Goal: Entertainment & Leisure: Consume media (video, audio)

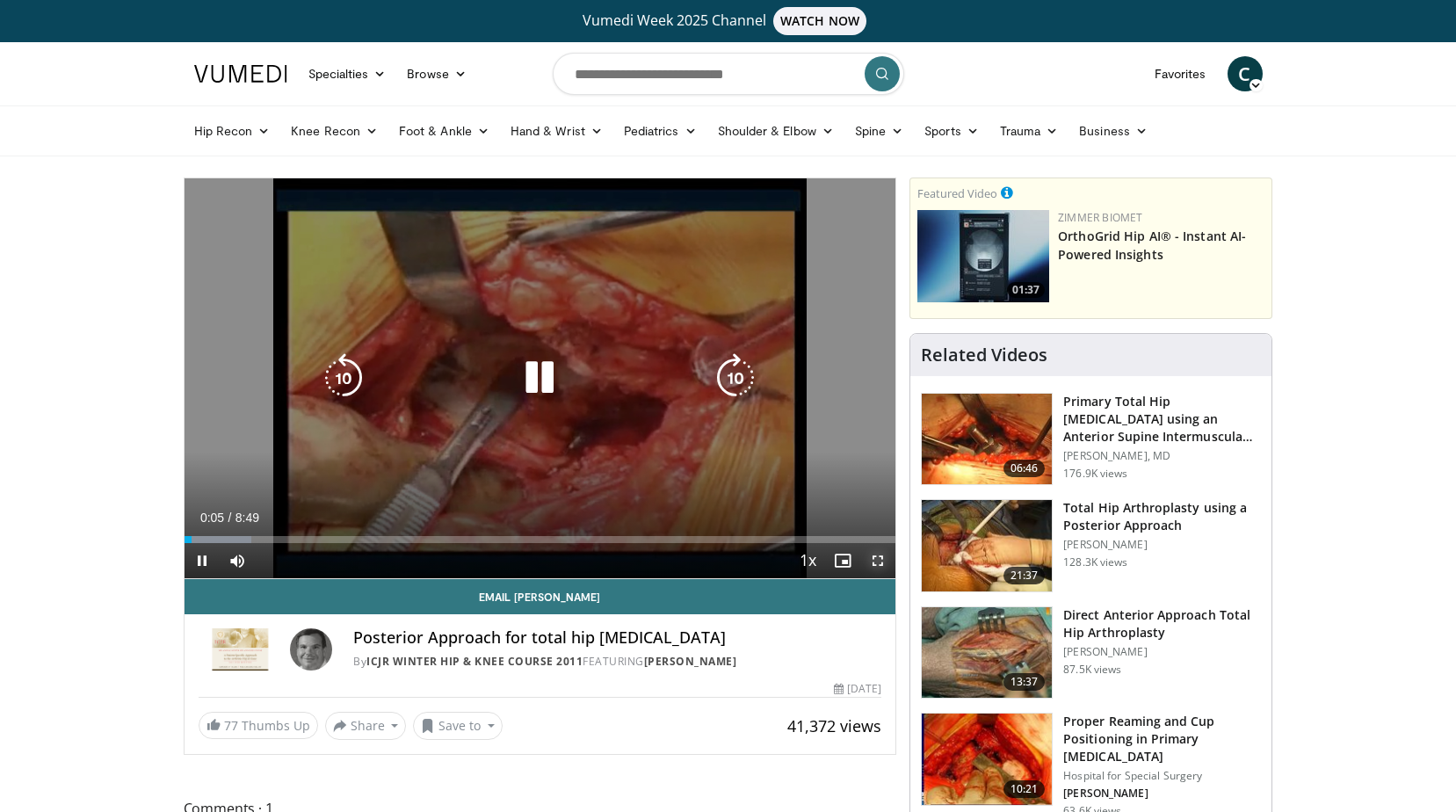
drag, startPoint x: 873, startPoint y: 555, endPoint x: 877, endPoint y: 619, distance: 64.1
click at [873, 555] on span "Video Player" at bounding box center [878, 560] width 35 height 35
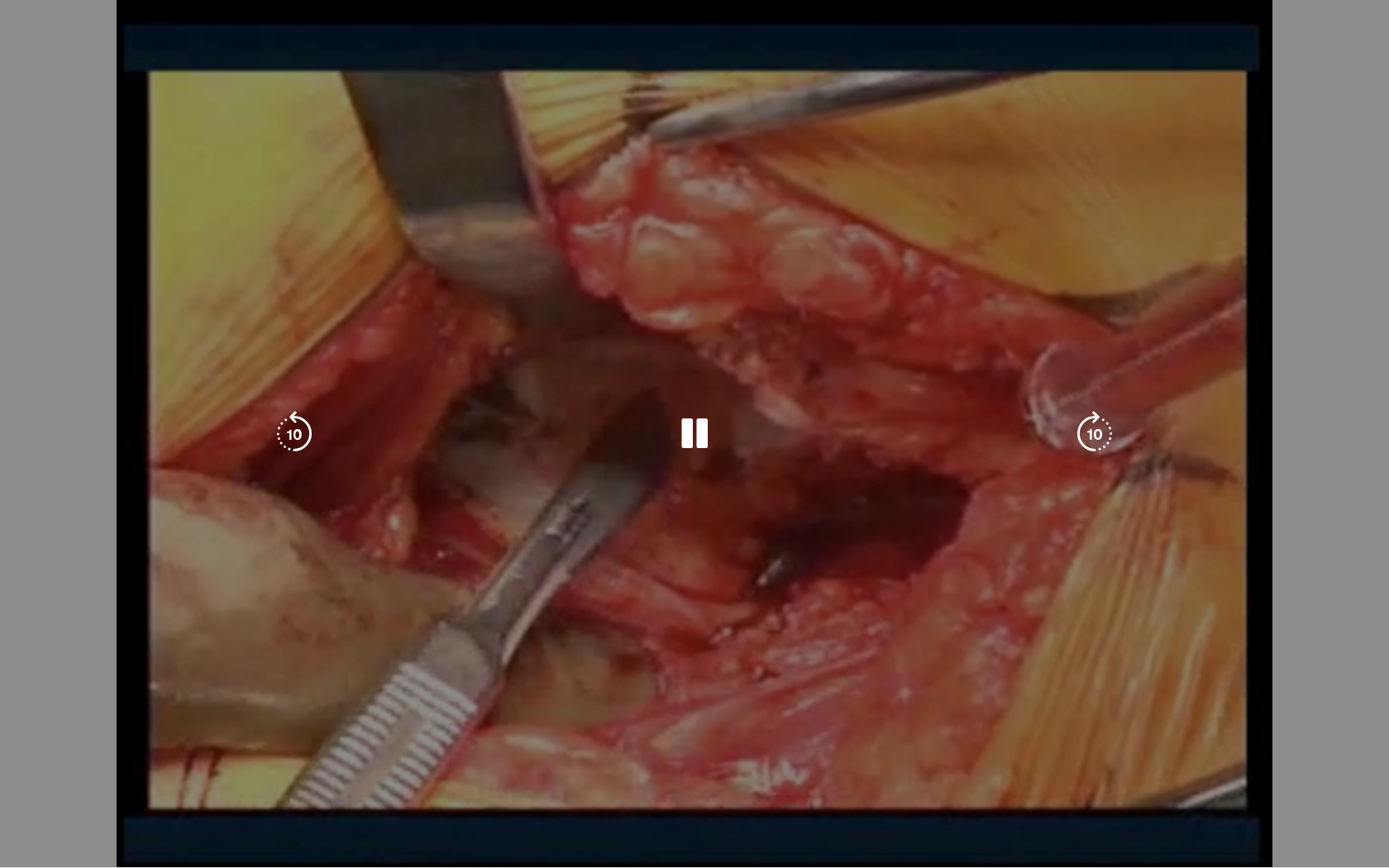
click at [1054, 749] on div "10 seconds Tap to unmute" at bounding box center [694, 434] width 1389 height 867
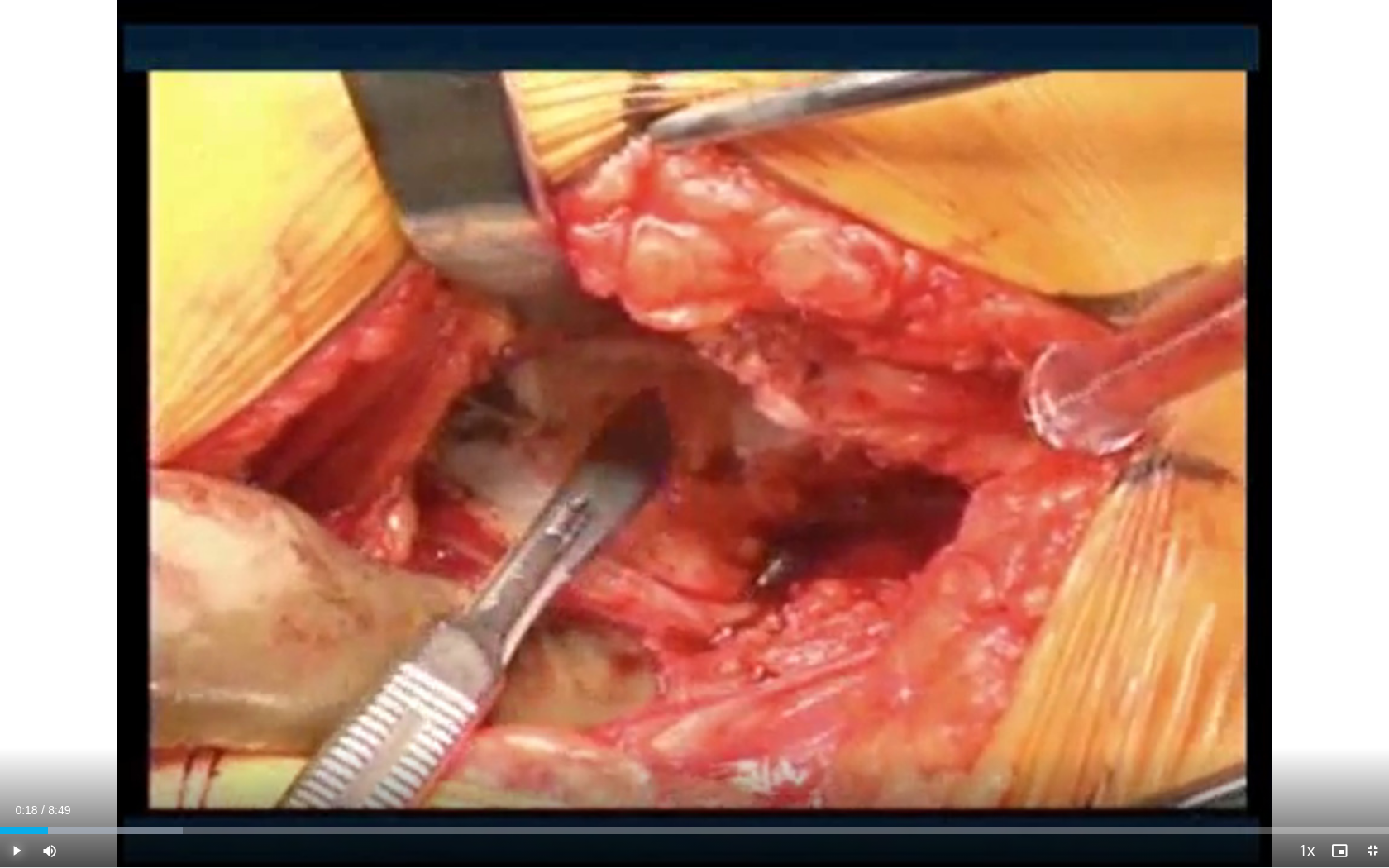
click at [18, 763] on span "Video Player" at bounding box center [16, 851] width 33 height 33
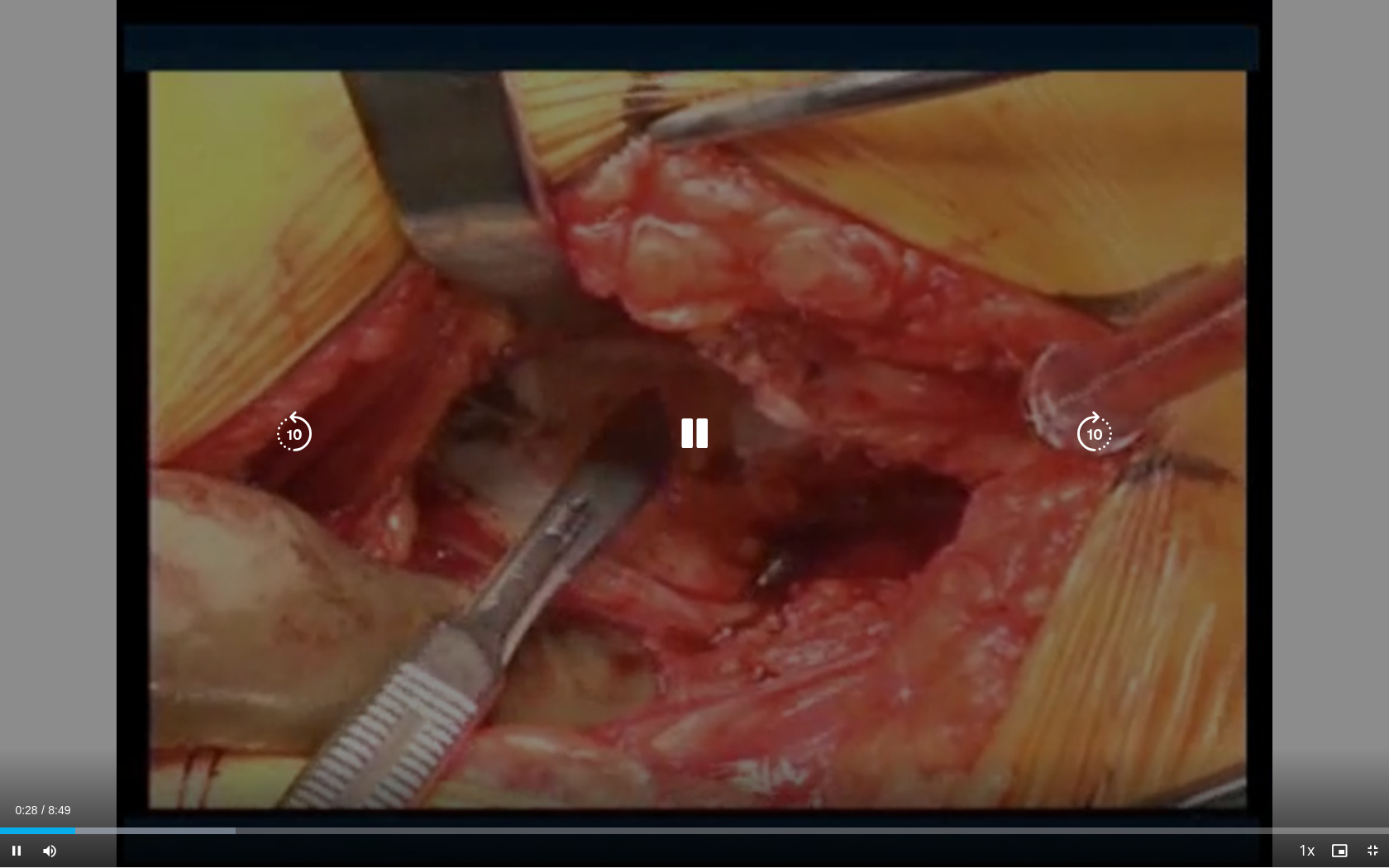
click at [1006, 763] on div "10 seconds Tap to unmute" at bounding box center [694, 434] width 1389 height 867
click at [692, 426] on icon "Video Player" at bounding box center [694, 434] width 46 height 46
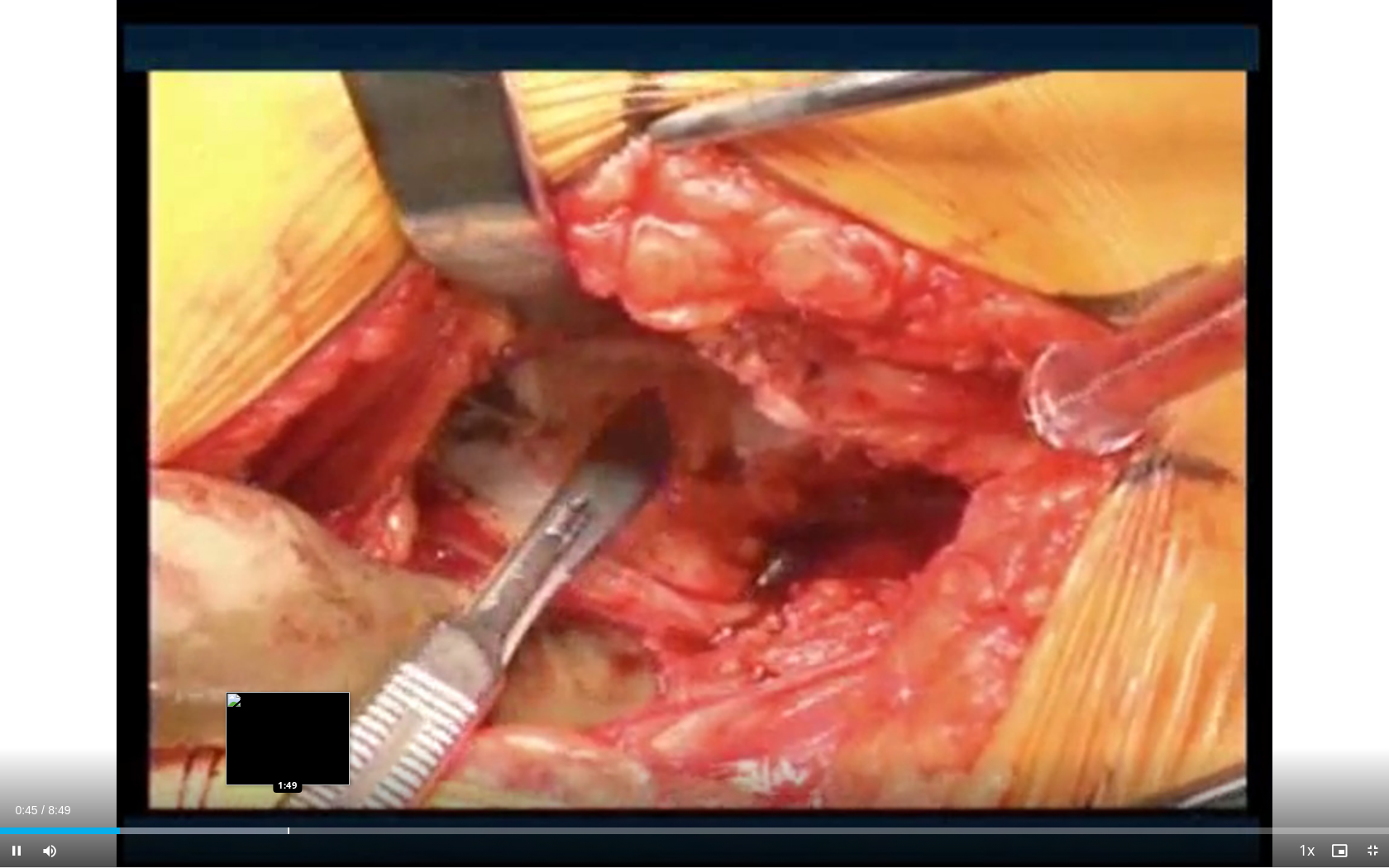
click at [288, 763] on div "Progress Bar" at bounding box center [289, 831] width 2 height 6
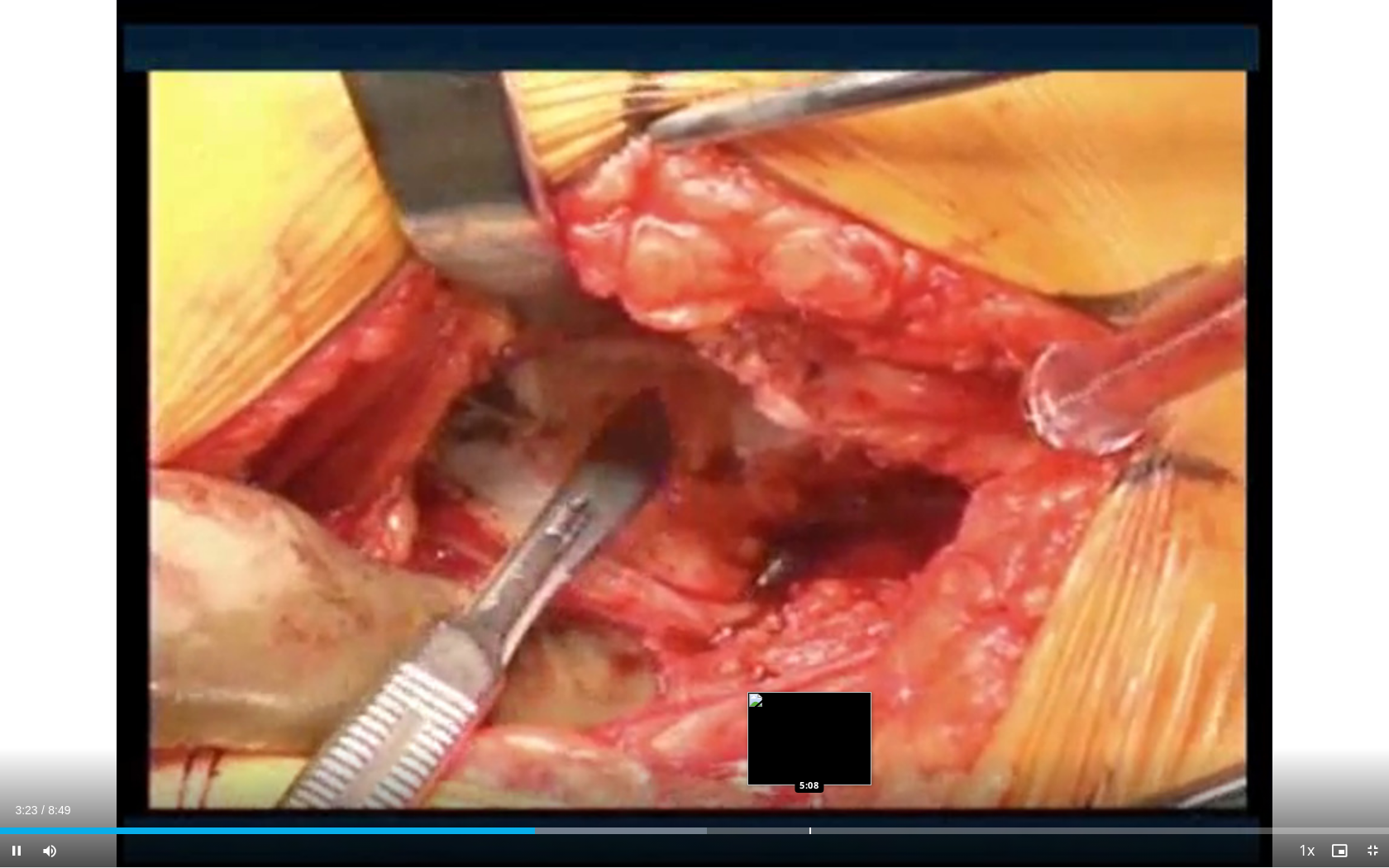
click at [810, 763] on div "Loaded : 50.89% 3:23 5:08" at bounding box center [694, 826] width 1389 height 15
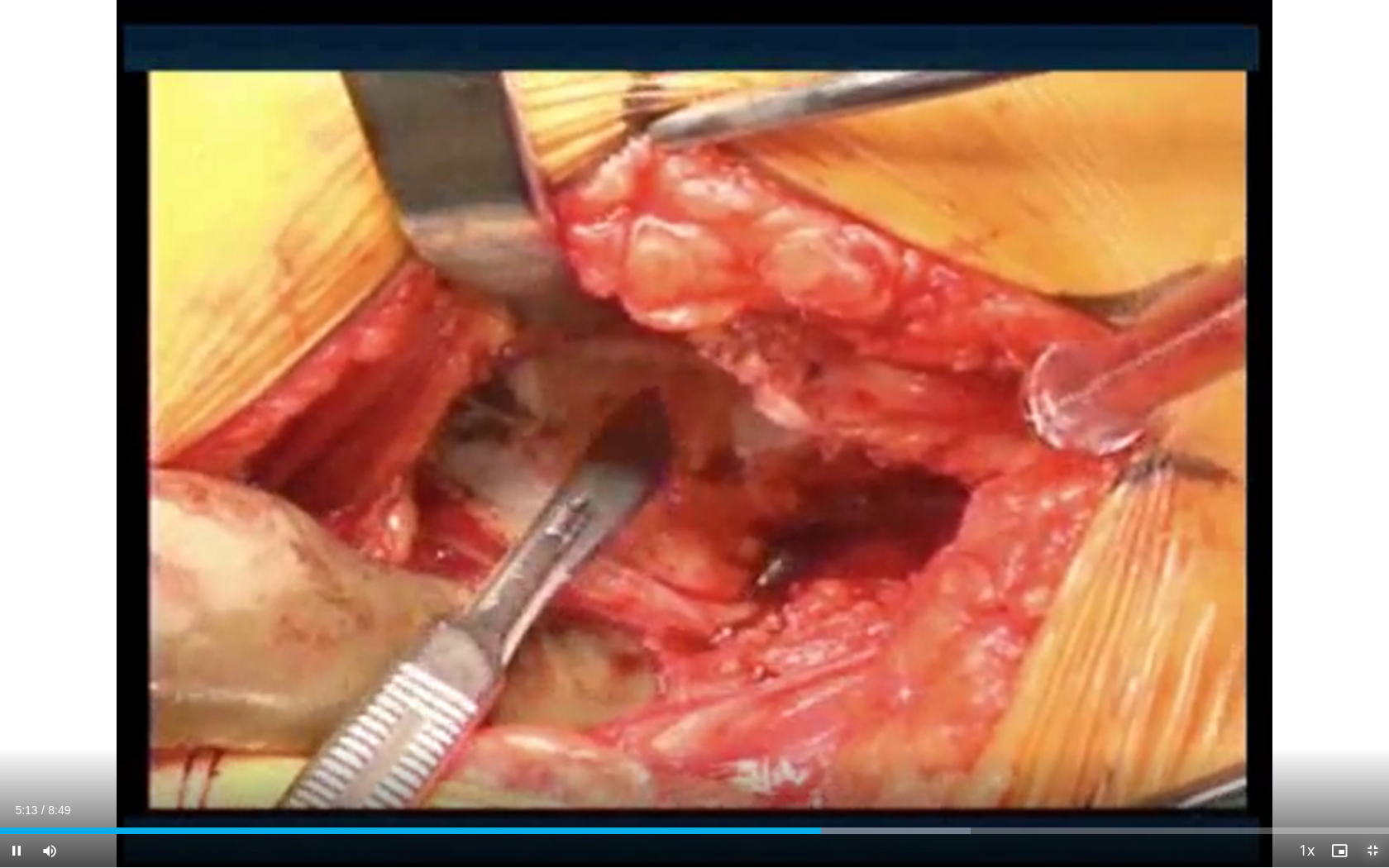
click at [1369, 763] on span "Video Player" at bounding box center [1373, 851] width 33 height 33
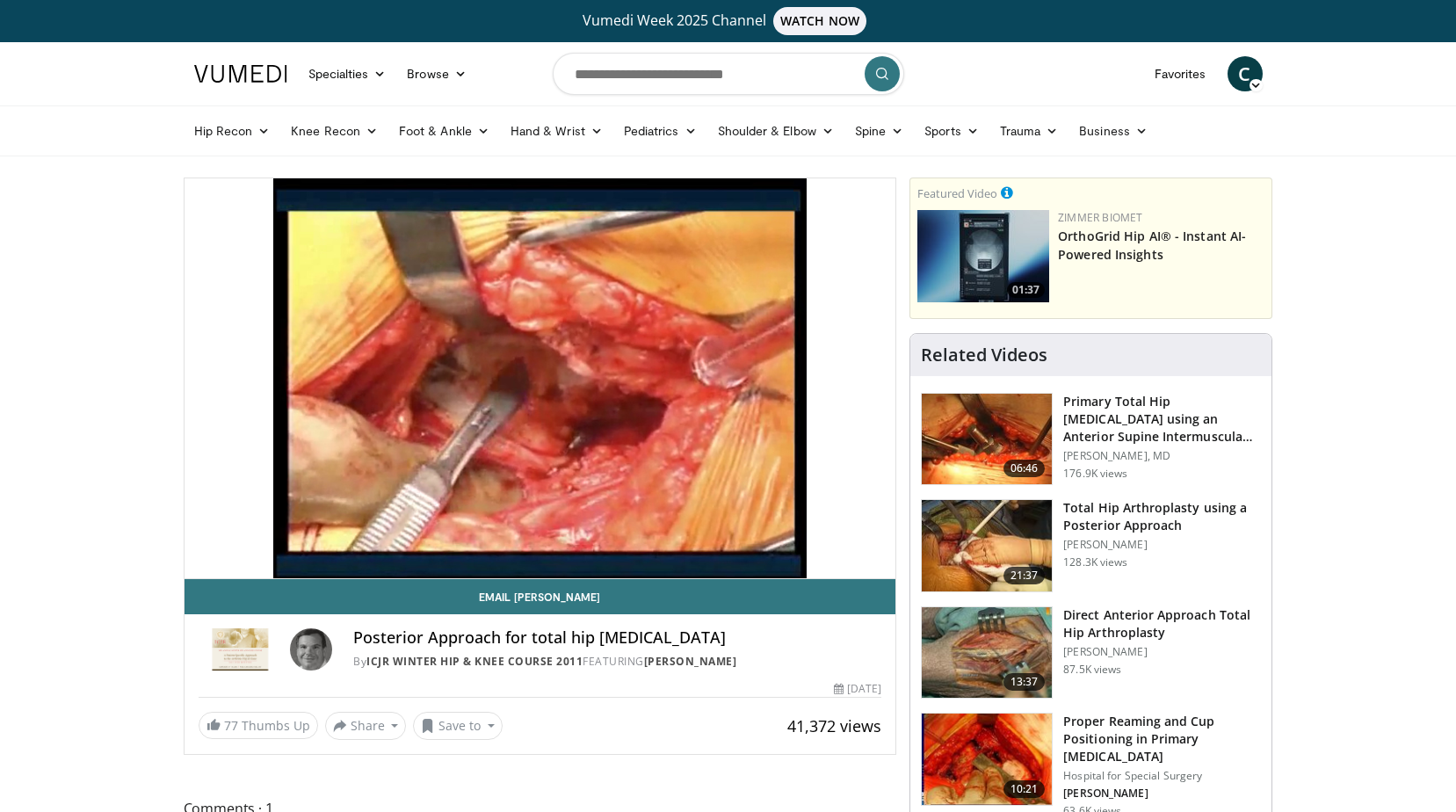
click at [1122, 515] on h3 "Total Hip Arthroplasty using a Posterior Approach" at bounding box center [1162, 517] width 197 height 35
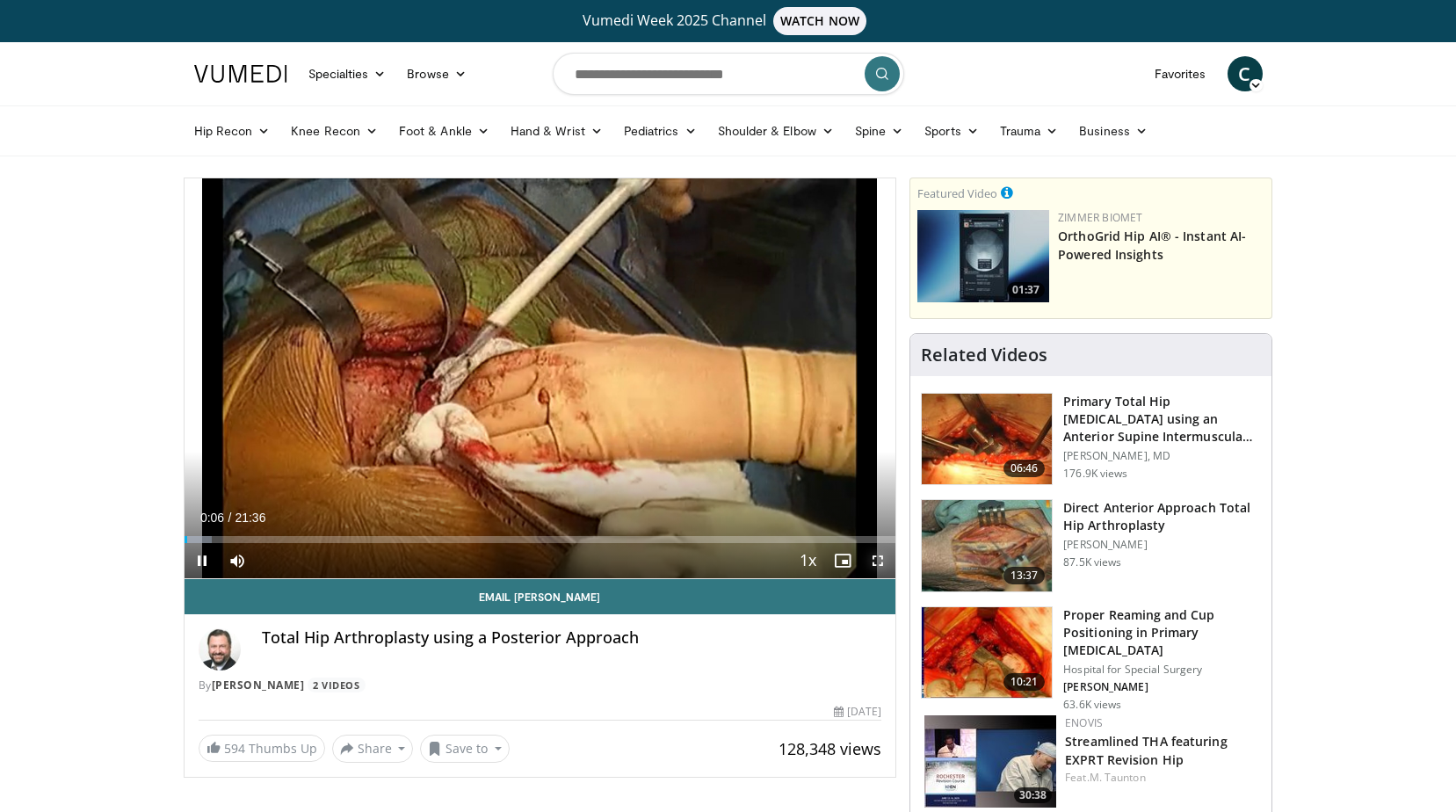
click at [875, 557] on span "Video Player" at bounding box center [878, 560] width 35 height 35
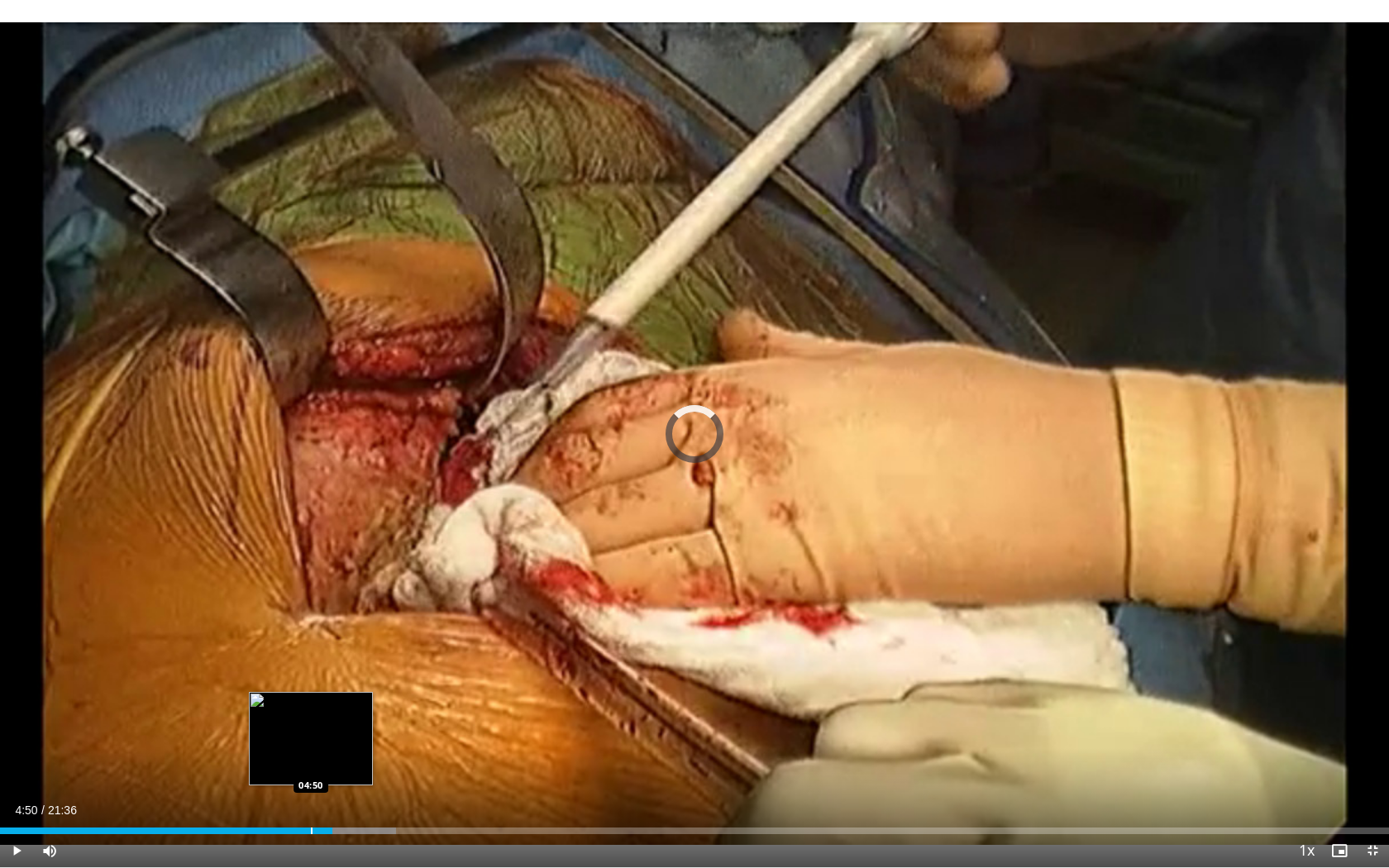
click at [311, 763] on div "Loaded : 28.54% 05:10 04:50" at bounding box center [694, 826] width 1389 height 15
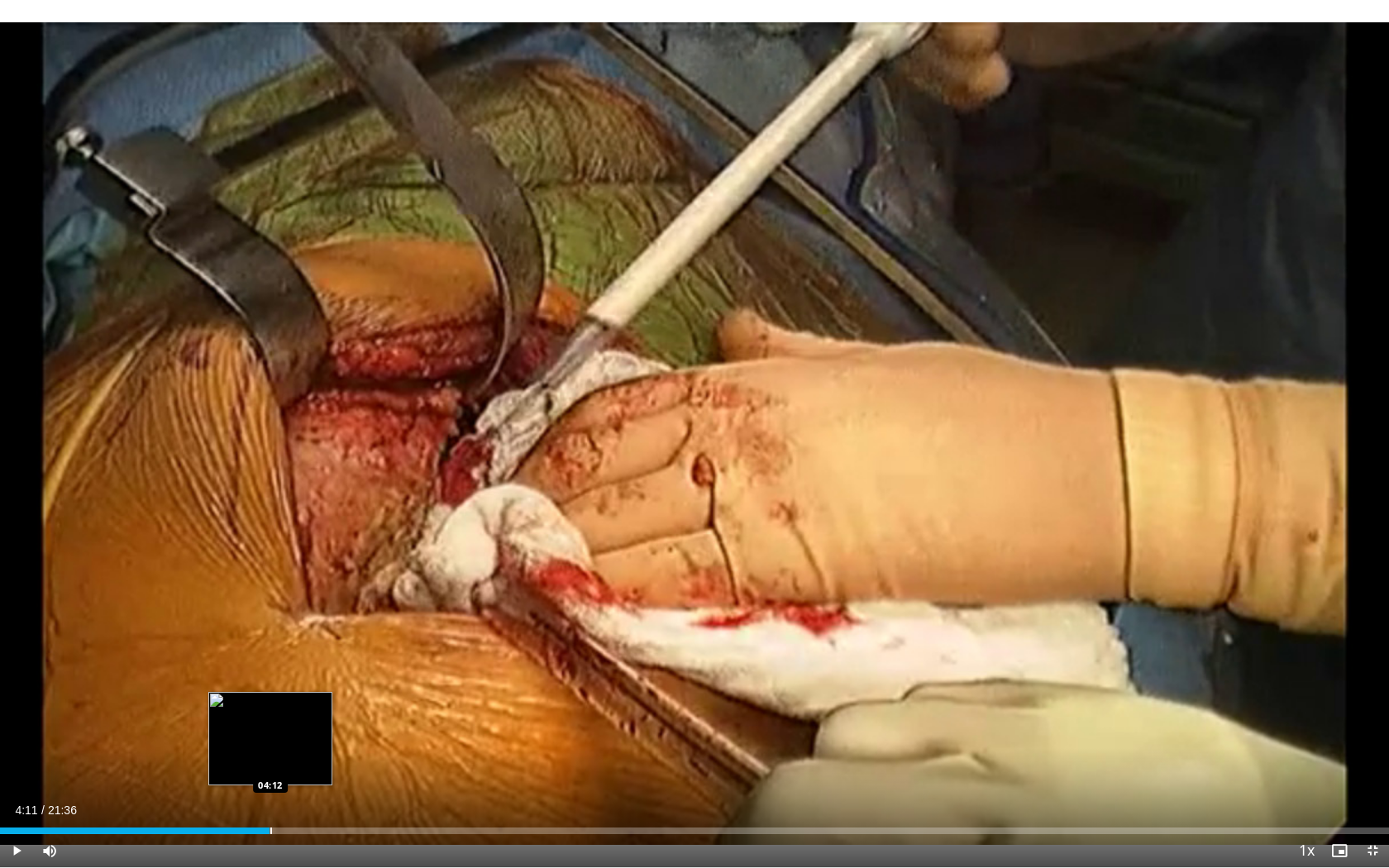
click at [270, 763] on div "Loaded : 0.00% 04:51 04:12" at bounding box center [694, 826] width 1389 height 15
click at [241, 763] on div "Loaded : 25.41% 04:23 03:47" at bounding box center [694, 826] width 1389 height 15
click at [1368, 763] on span "Video Player" at bounding box center [1373, 851] width 33 height 33
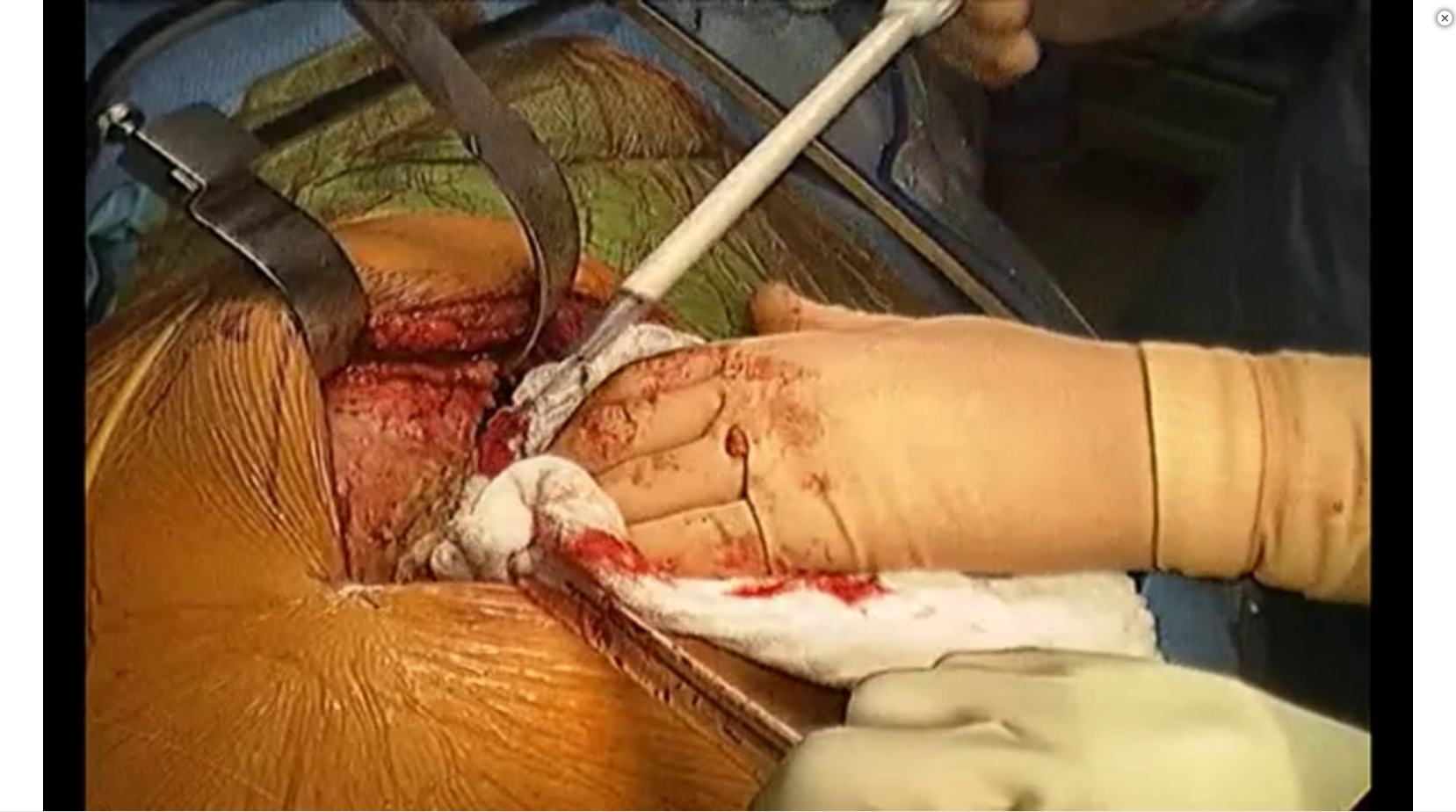
scroll to position [439, 0]
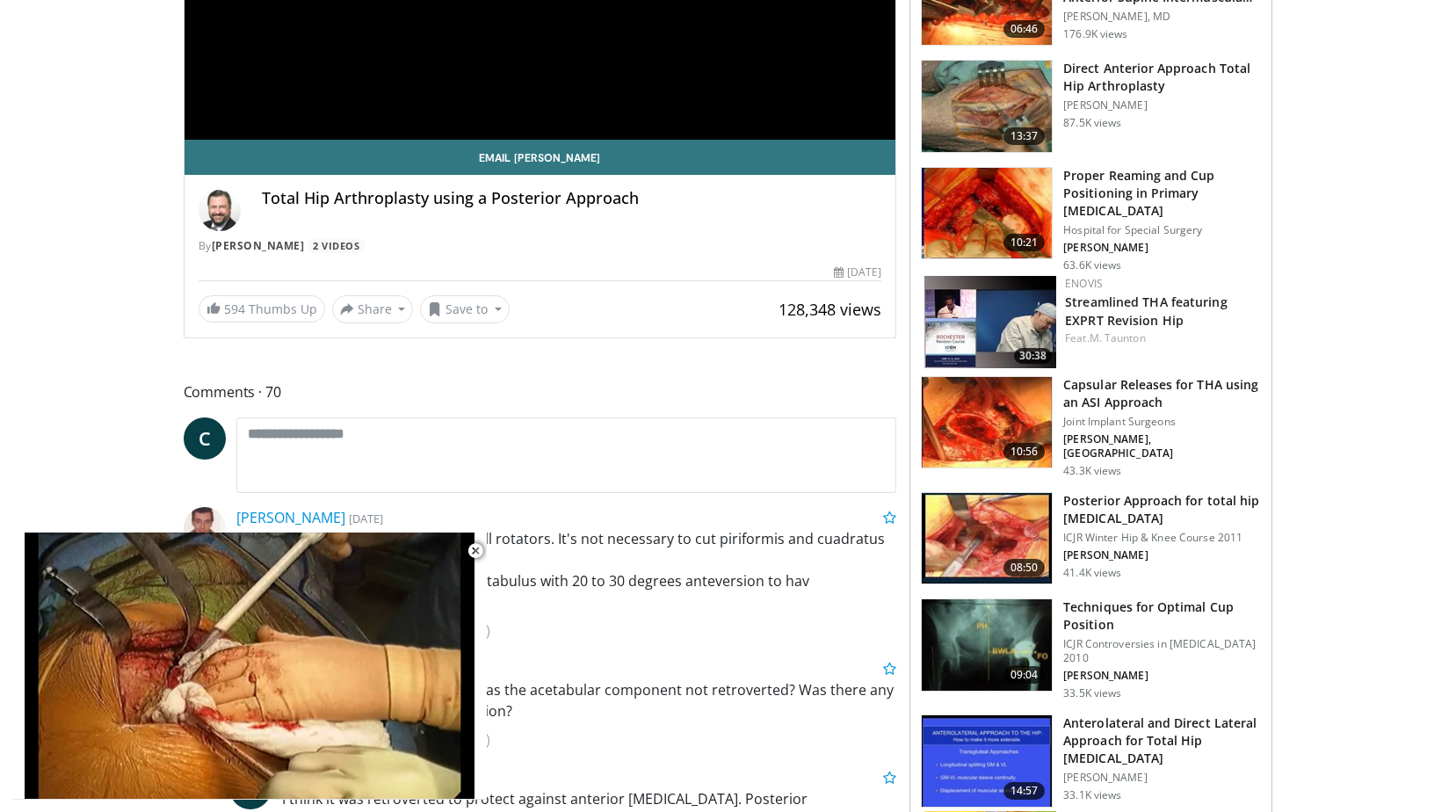
click at [1114, 496] on h3 "Posterior Approach for total hip [MEDICAL_DATA]" at bounding box center [1162, 509] width 197 height 35
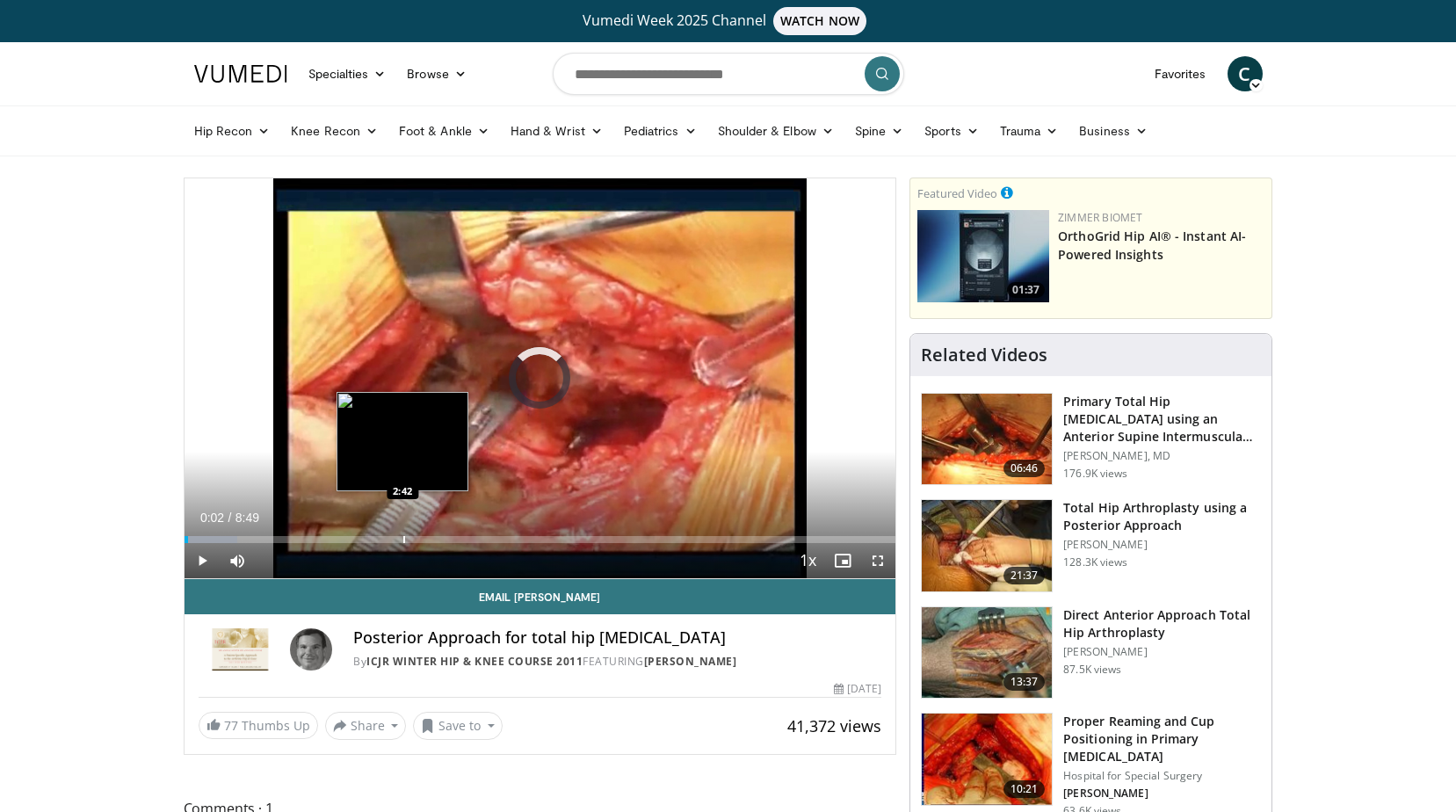
click at [402, 528] on div "Loaded : 7.53% 0:03 2:42" at bounding box center [540, 534] width 712 height 16
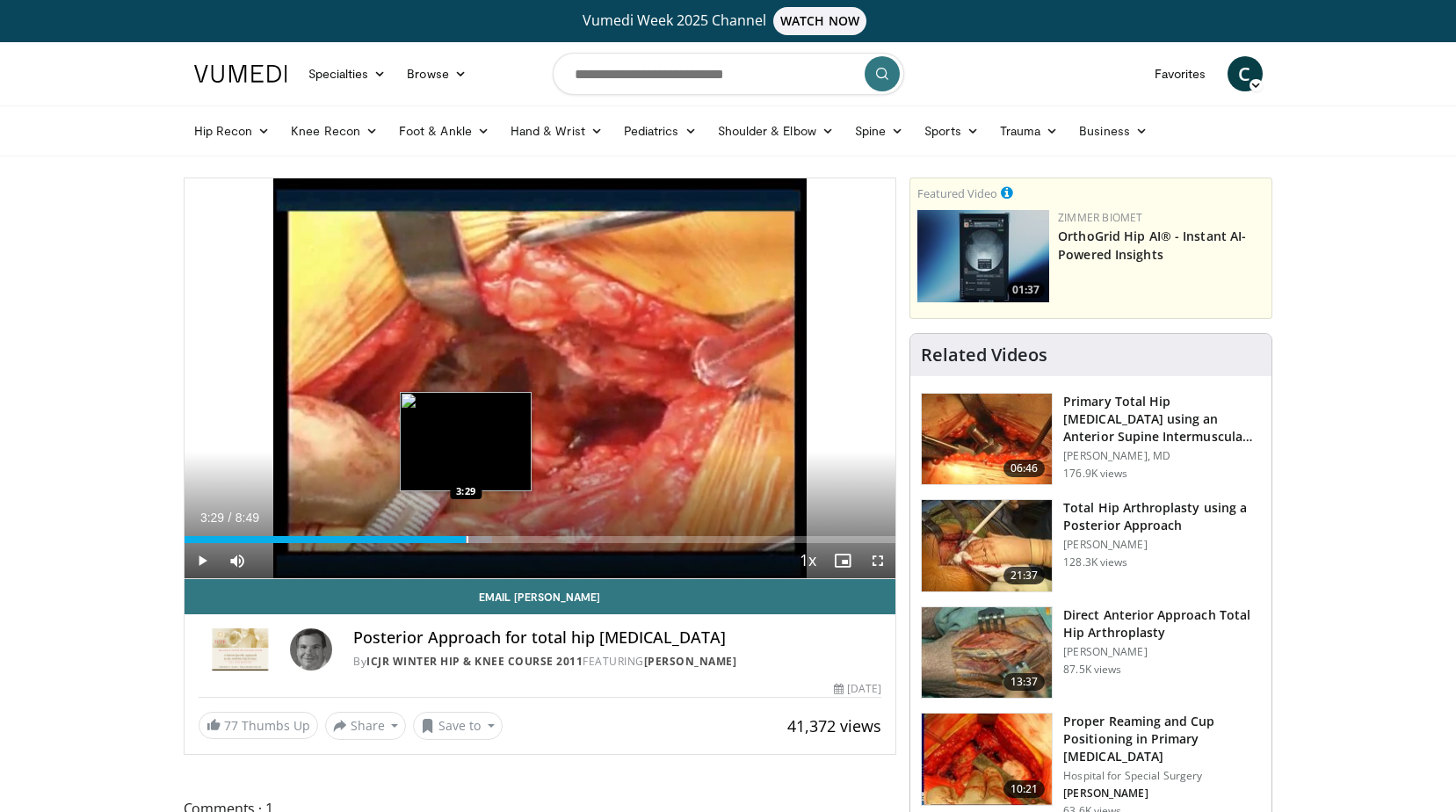
click at [466, 527] on div "Loaded : 43.35% 3:29 3:29" at bounding box center [540, 534] width 712 height 16
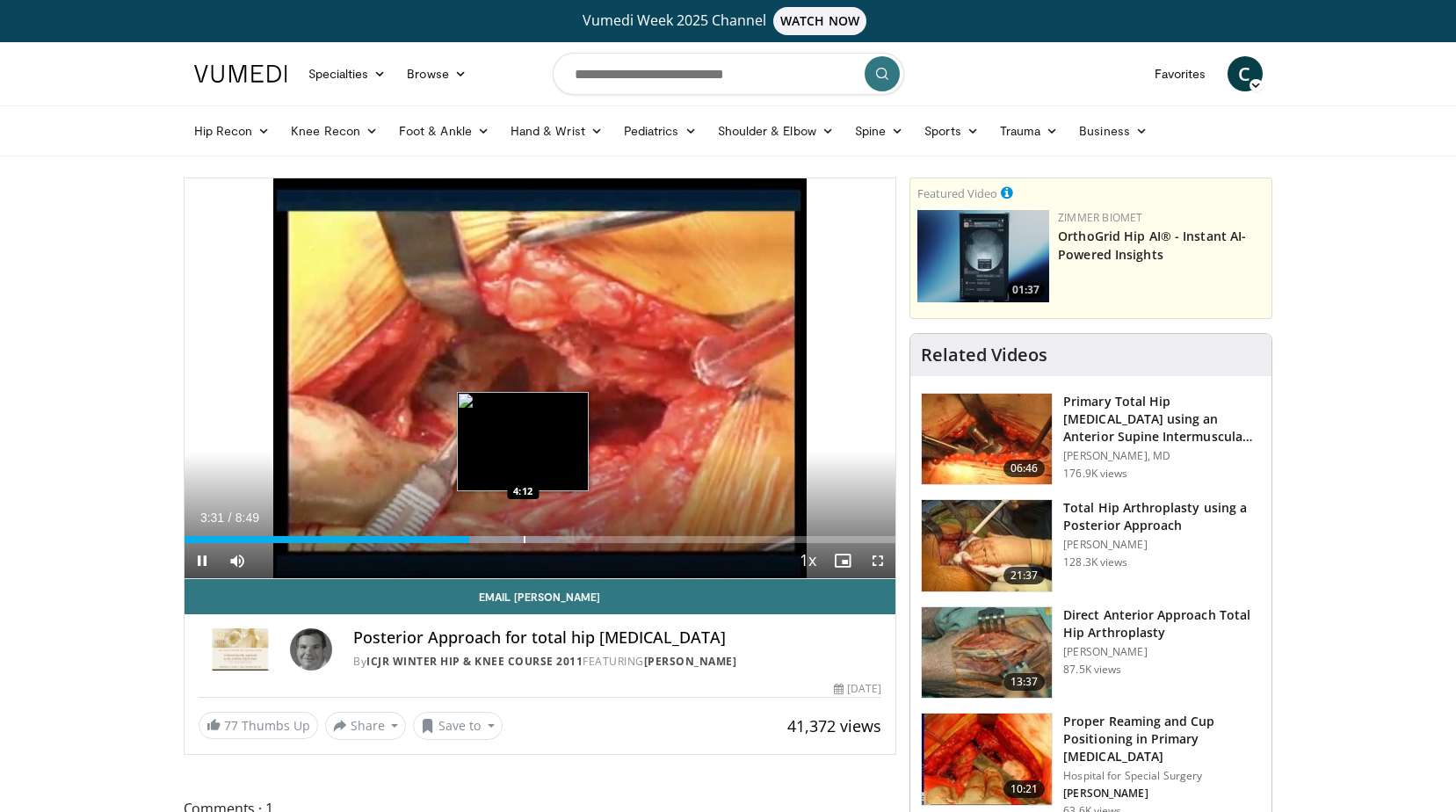
click at [571, 526] on div "Loaded : 52.78% 3:31 4:12" at bounding box center [540, 534] width 712 height 16
click at [525, 529] on div "Loaded : 62.31% 4:50 4:16" at bounding box center [540, 534] width 712 height 16
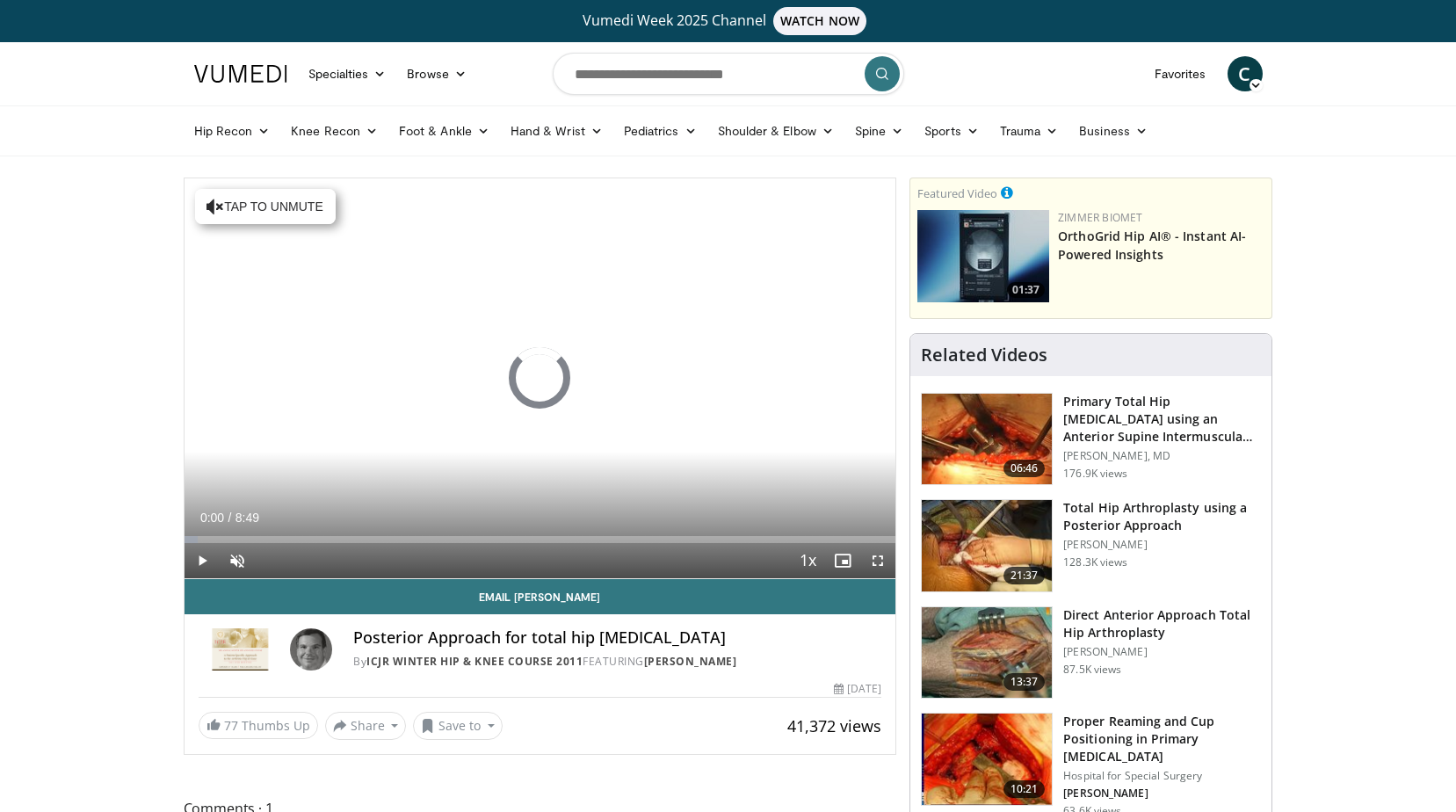
scroll to position [43, 0]
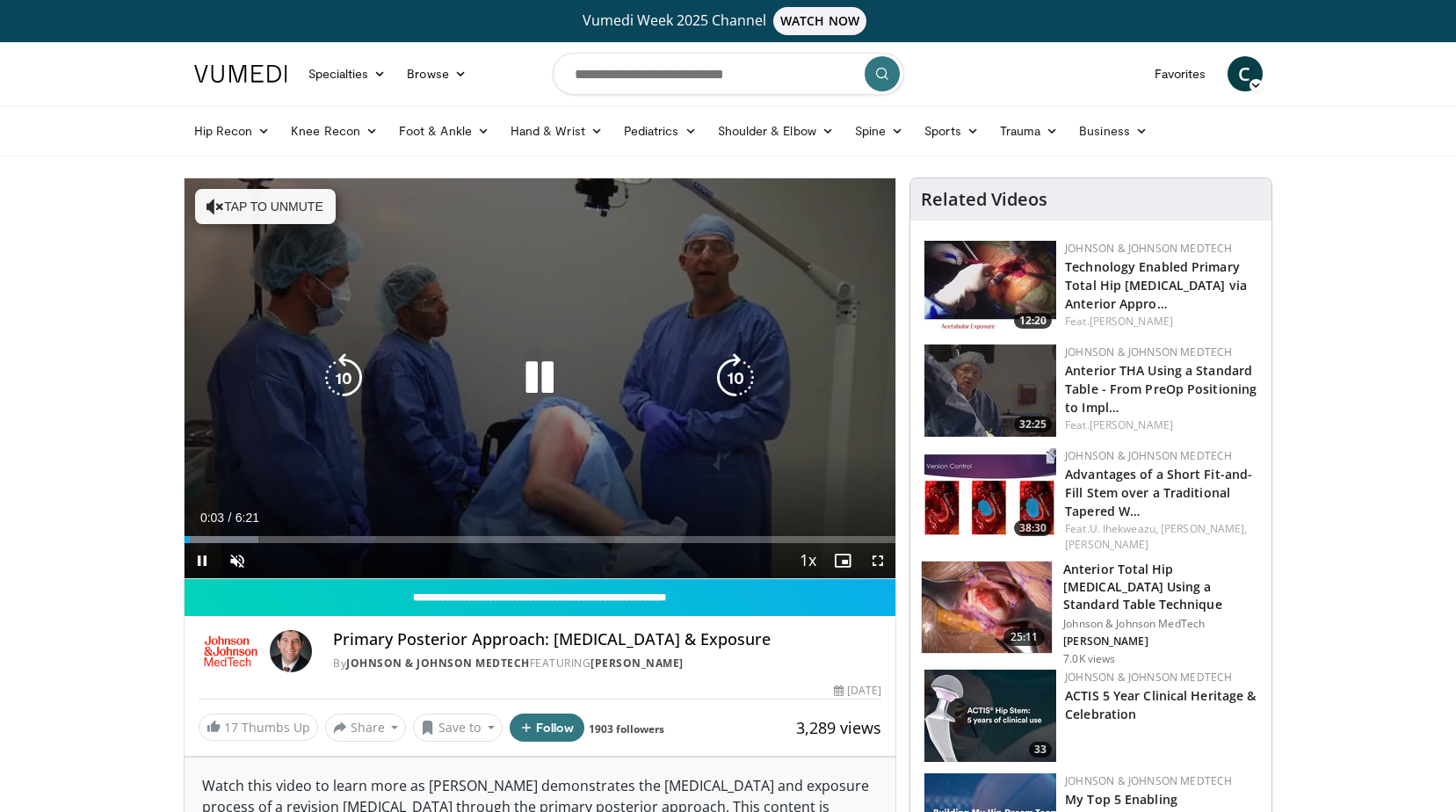
click at [540, 370] on icon "Video Player" at bounding box center [539, 377] width 49 height 49
click at [528, 378] on icon "Video Player" at bounding box center [539, 377] width 49 height 49
click at [210, 207] on icon "Video Player" at bounding box center [215, 206] width 17 height 17
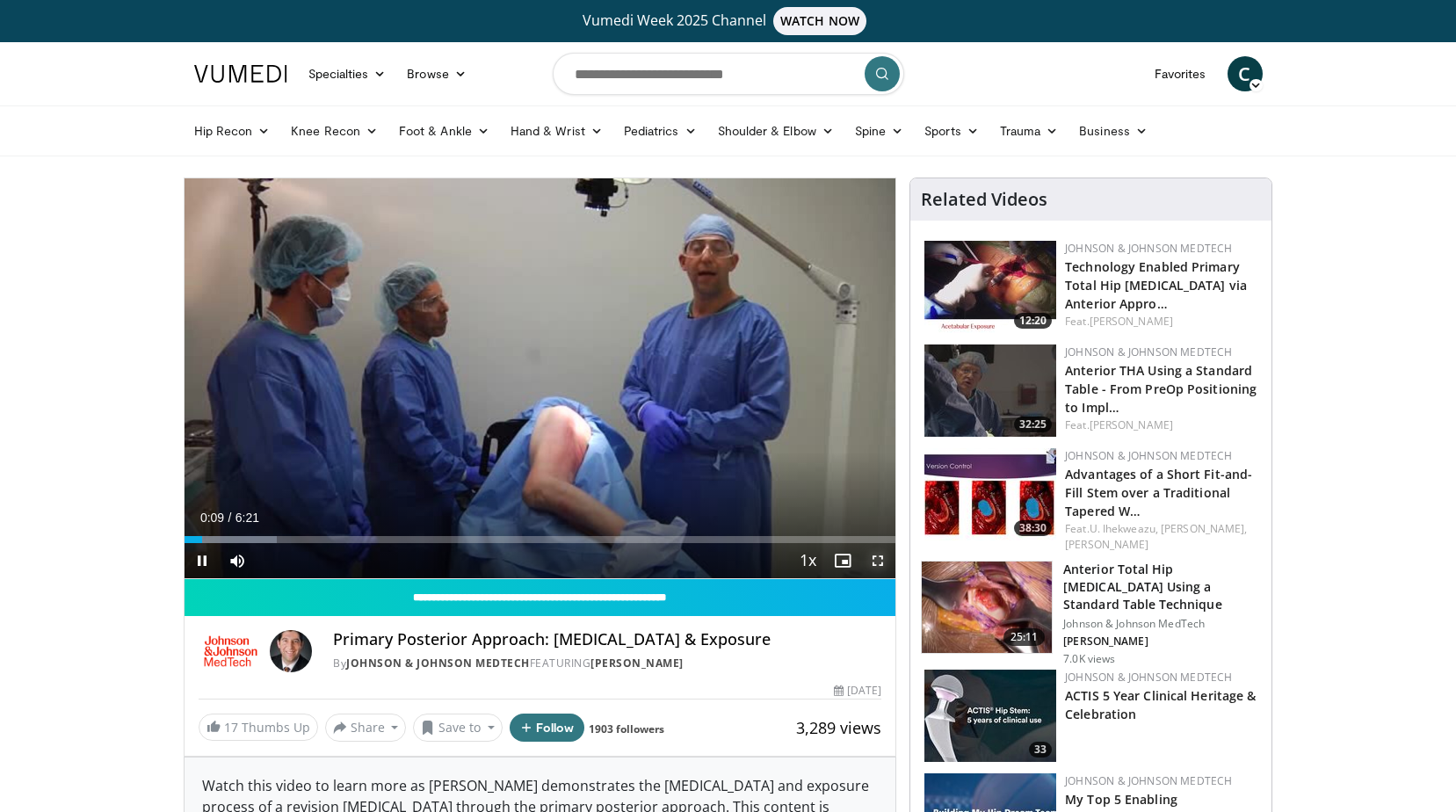
click at [882, 558] on span "Video Player" at bounding box center [878, 560] width 35 height 35
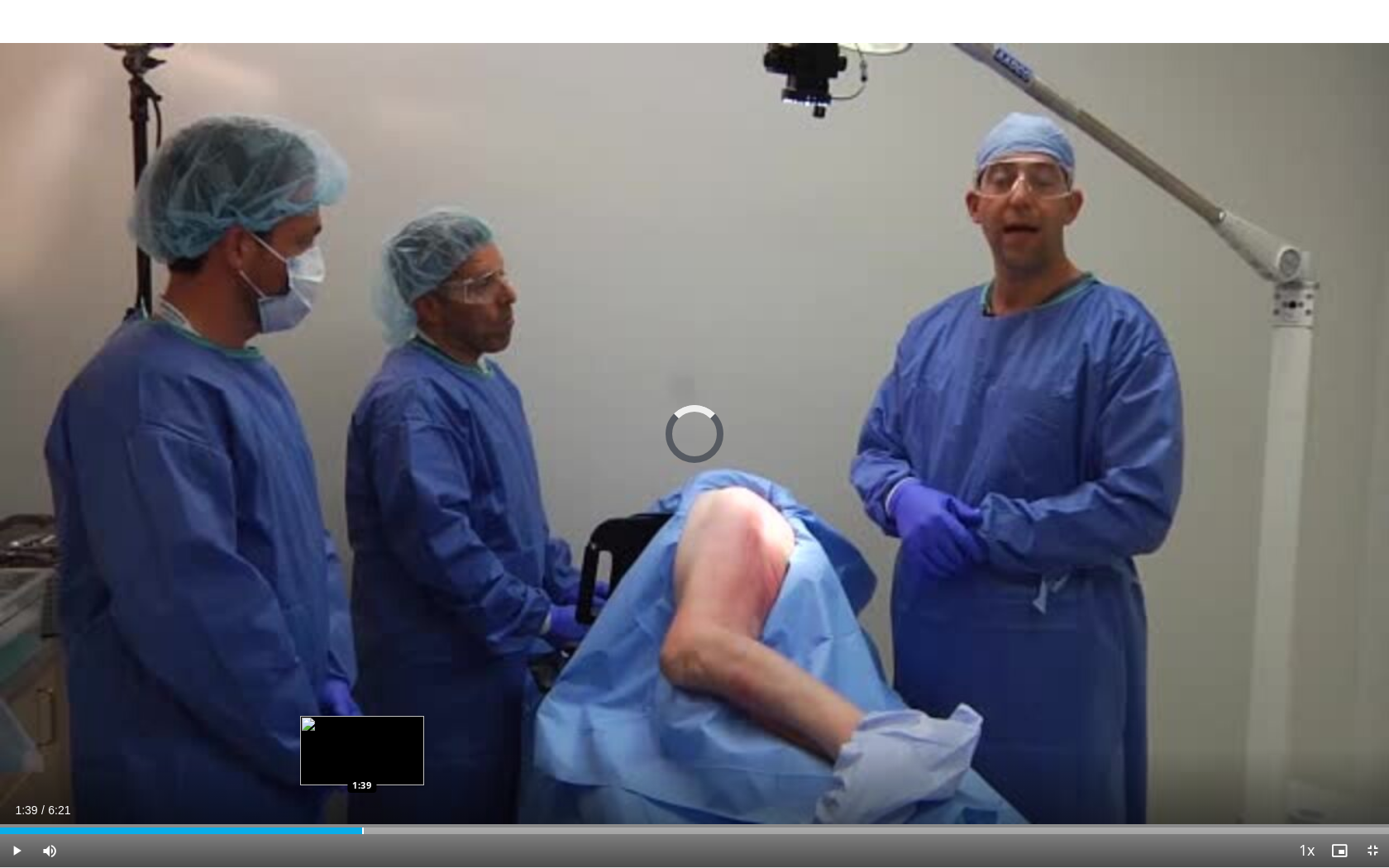
click at [363, 763] on div "Loaded : 20.77% 1:39 1:39" at bounding box center [694, 826] width 1389 height 15
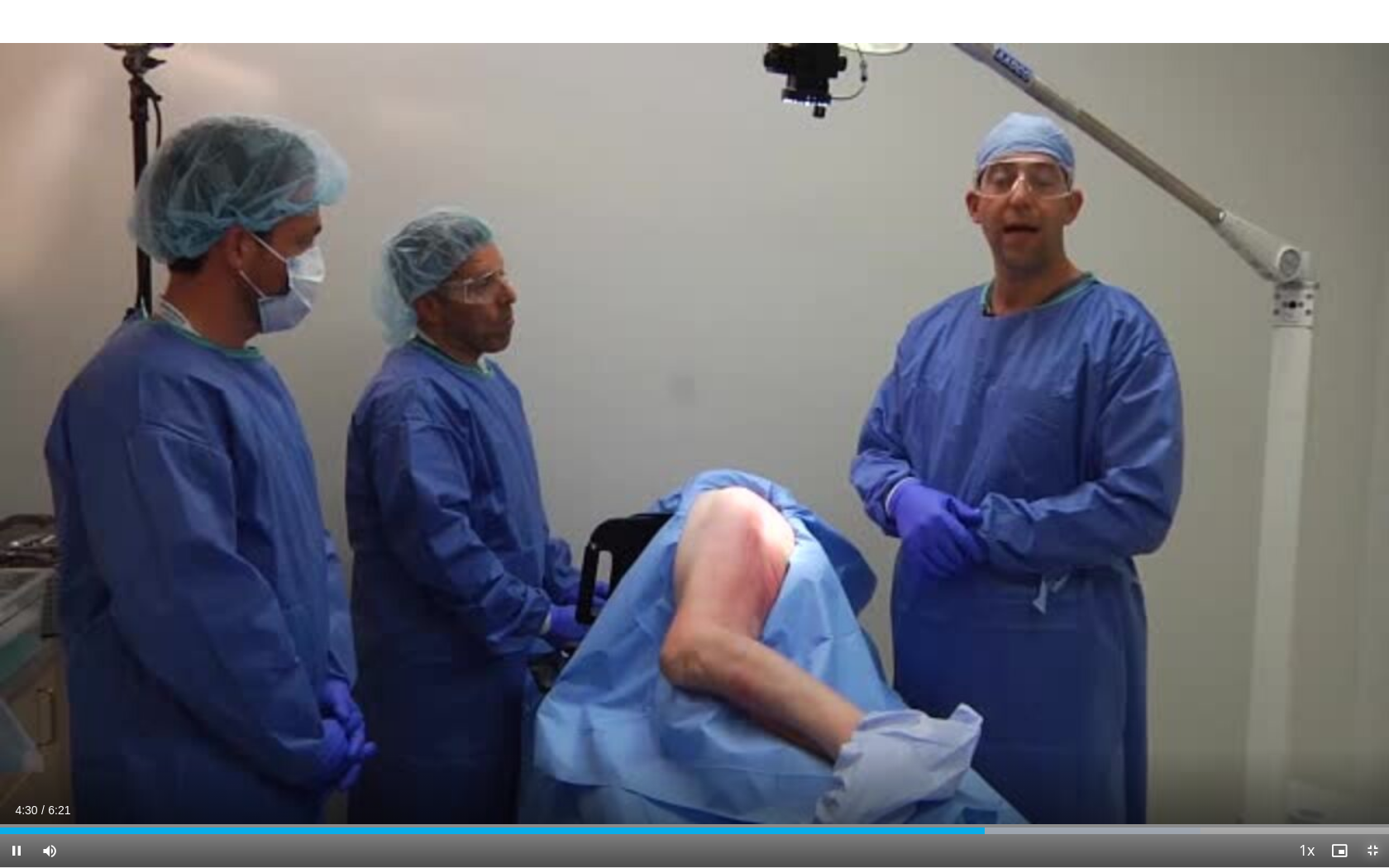
click at [1369, 763] on span "Video Player" at bounding box center [1373, 851] width 33 height 33
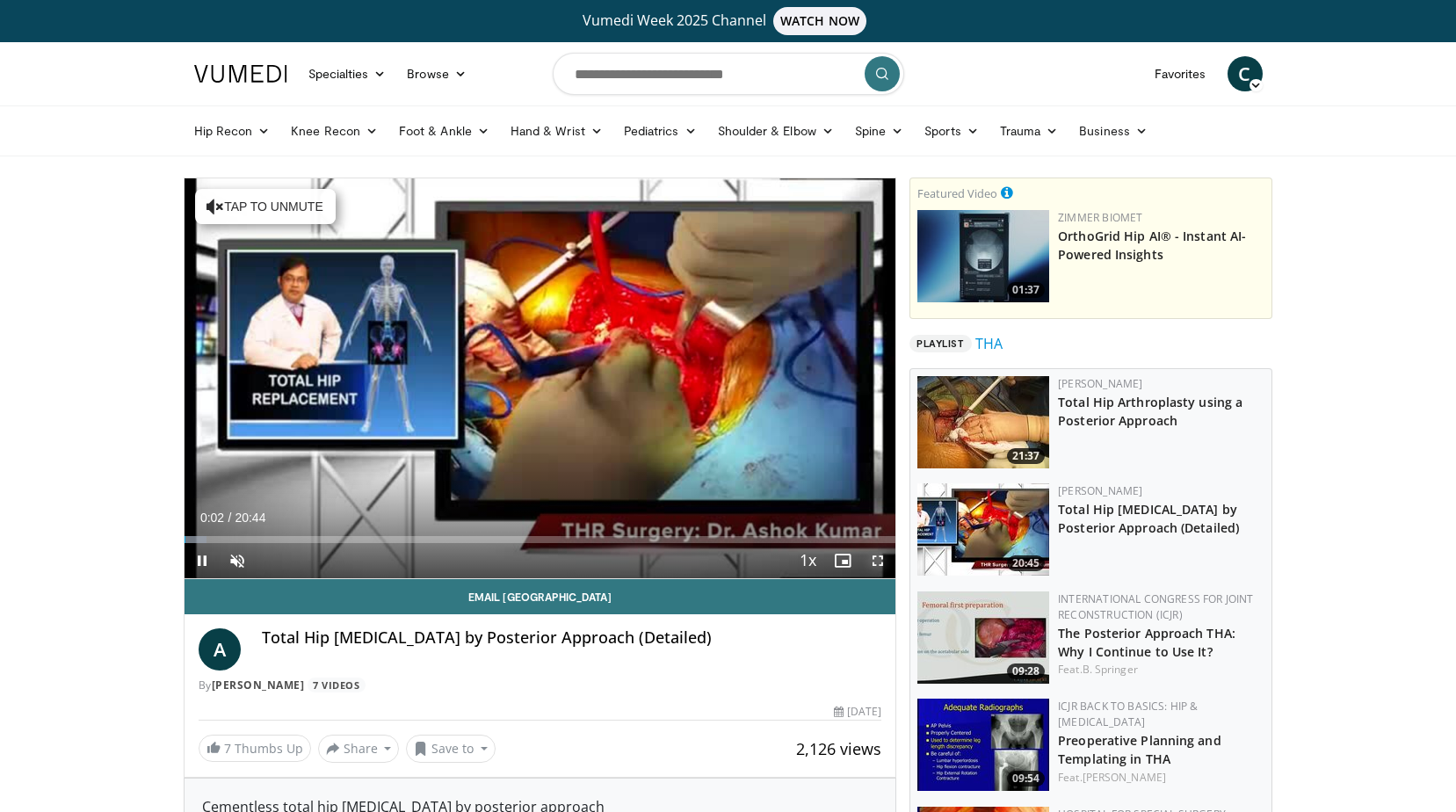
click at [882, 563] on span "Video Player" at bounding box center [878, 560] width 35 height 35
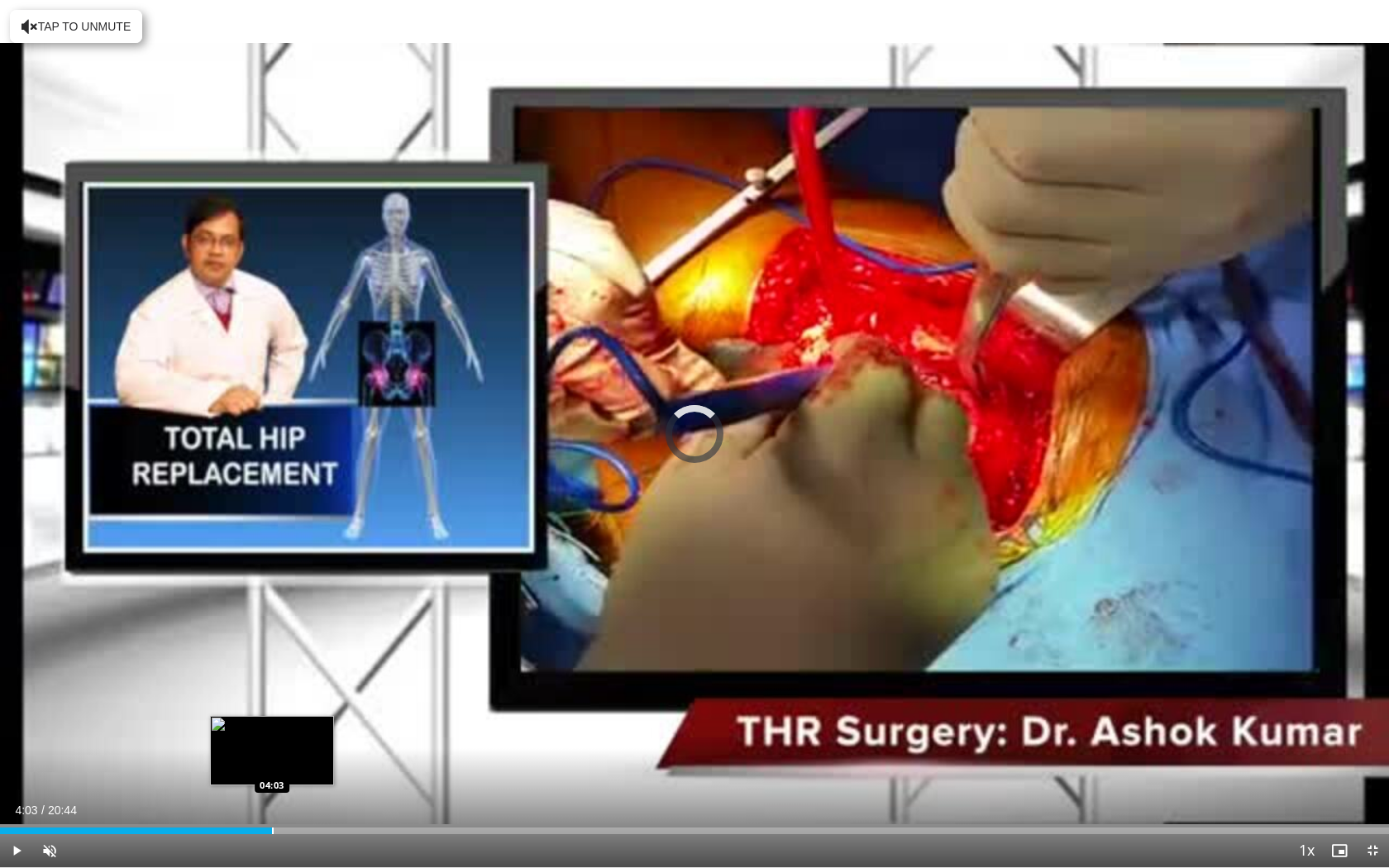
click at [272, 763] on div "Loaded : 0.00% 04:03 04:03" at bounding box center [694, 826] width 1389 height 15
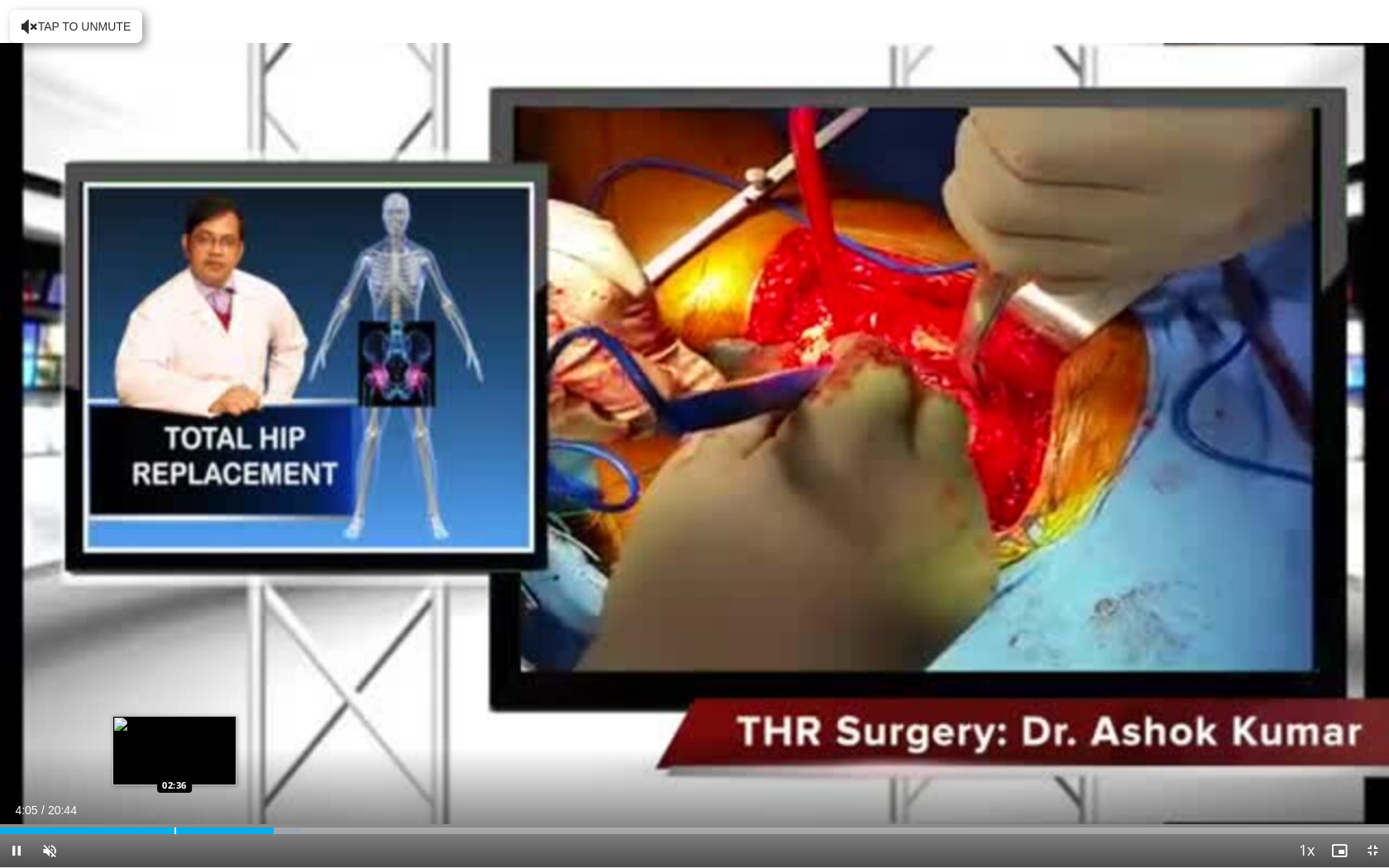
click at [175, 763] on div "Progress Bar" at bounding box center [176, 831] width 2 height 6
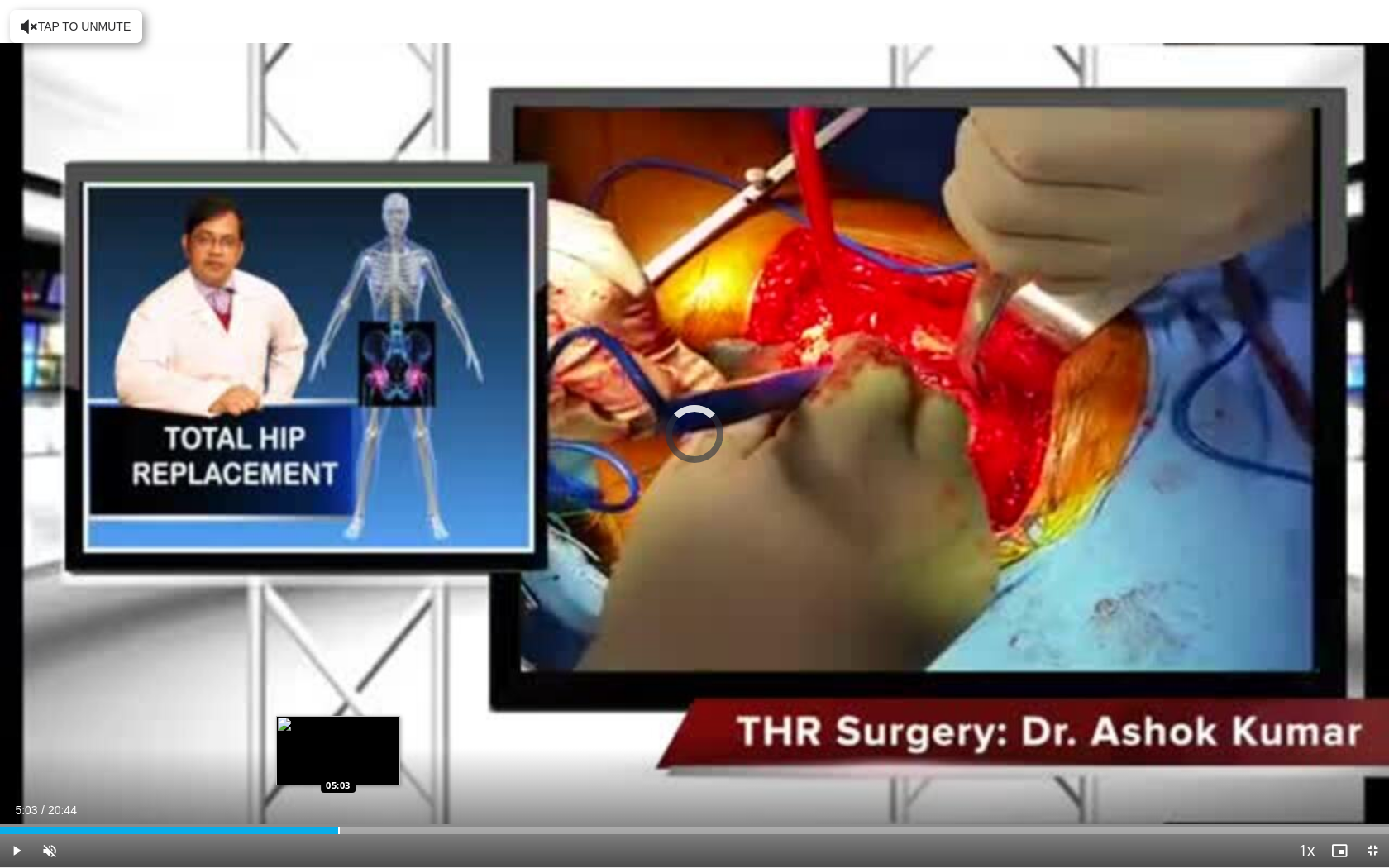
click at [338, 763] on div "Progress Bar" at bounding box center [339, 831] width 2 height 6
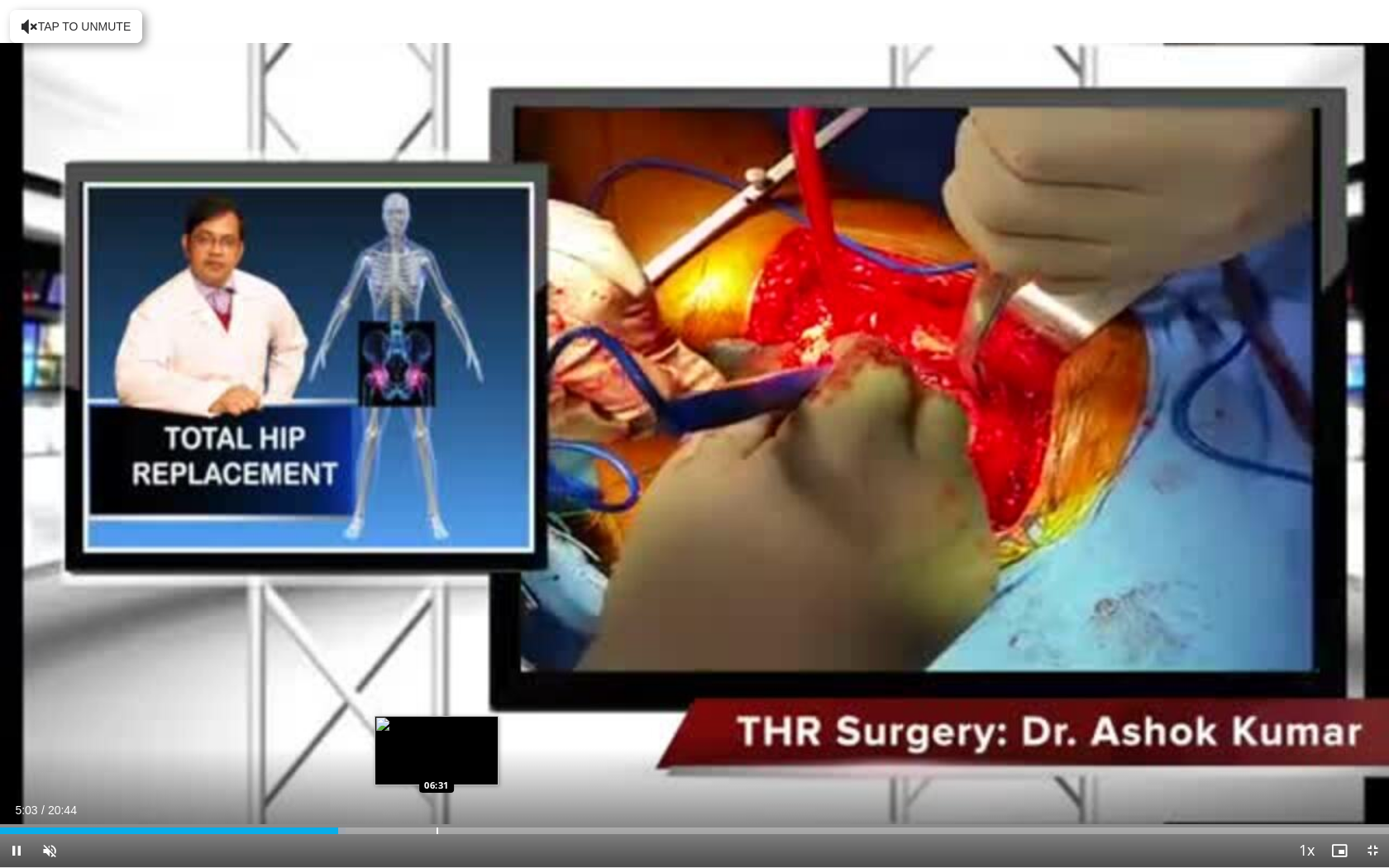
click at [438, 763] on div "Loaded : 24.90% 05:03 06:31" at bounding box center [694, 826] width 1389 height 15
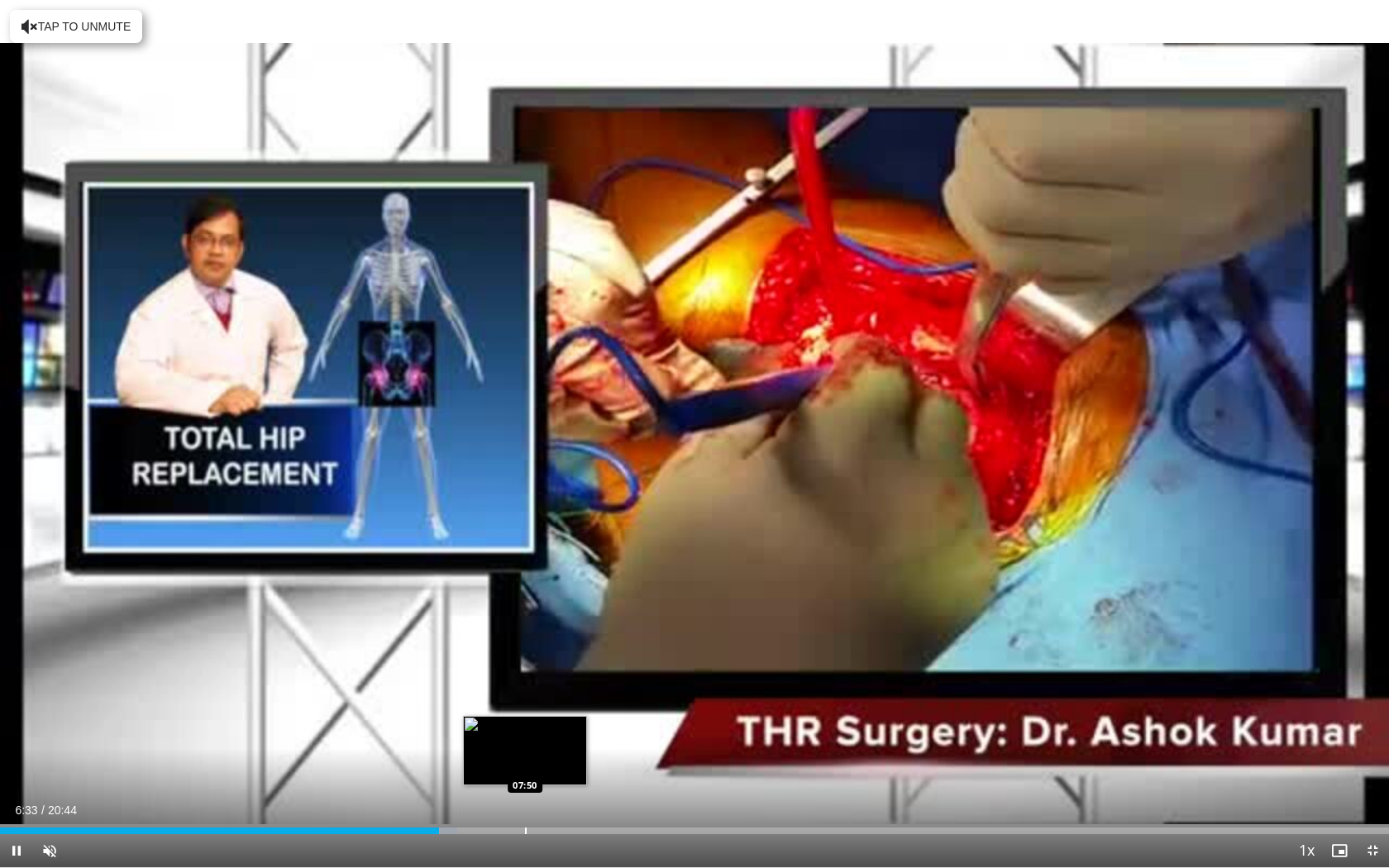
click at [525, 763] on div "Loaded : 32.94% 06:33 07:50" at bounding box center [694, 826] width 1389 height 15
click at [651, 763] on div "Current Time 7:51 / Duration 20:44 Pause Skip Backward Skip Forward Unmute Load…" at bounding box center [694, 851] width 1389 height 33
click at [1373, 763] on span "Video Player" at bounding box center [1373, 851] width 33 height 33
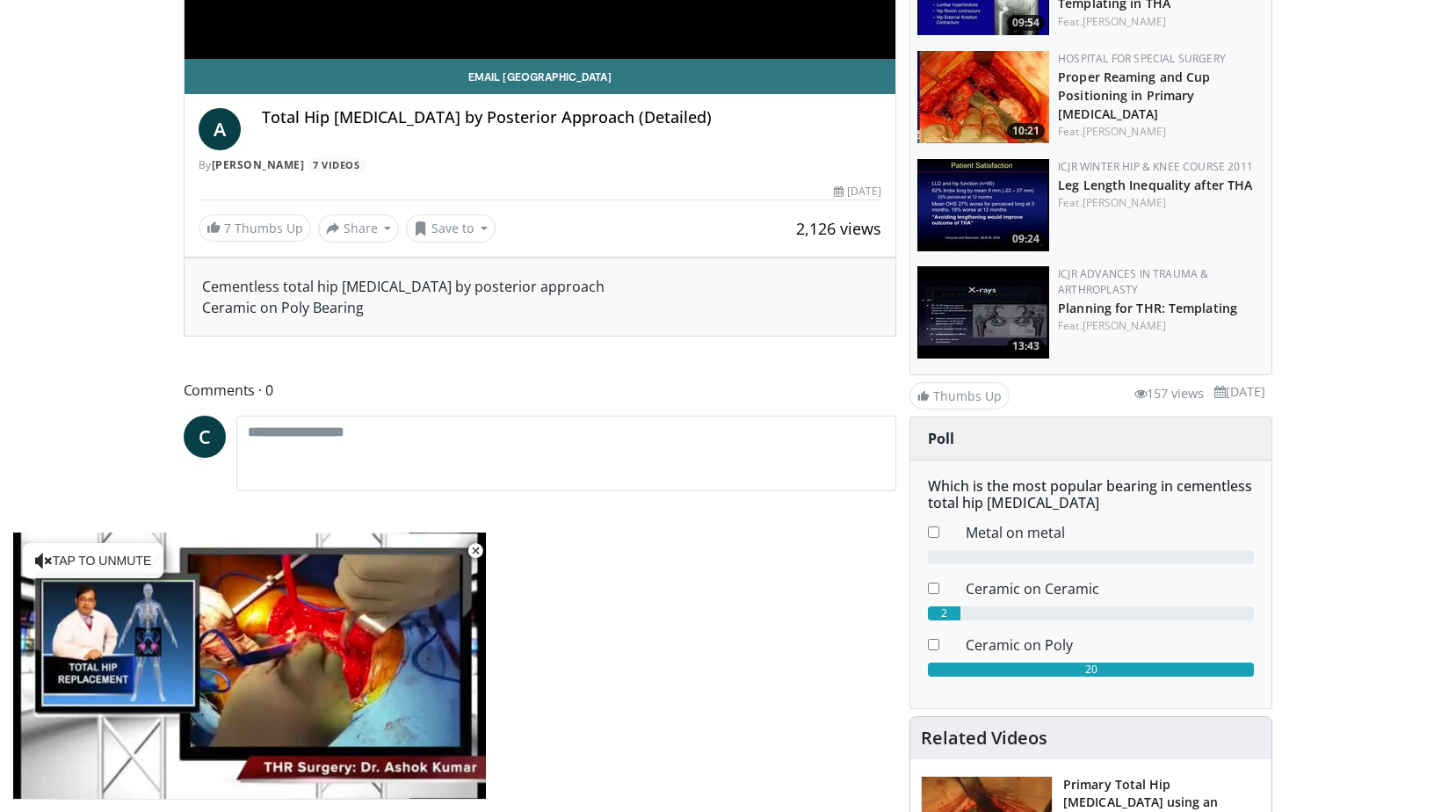
scroll to position [527, 0]
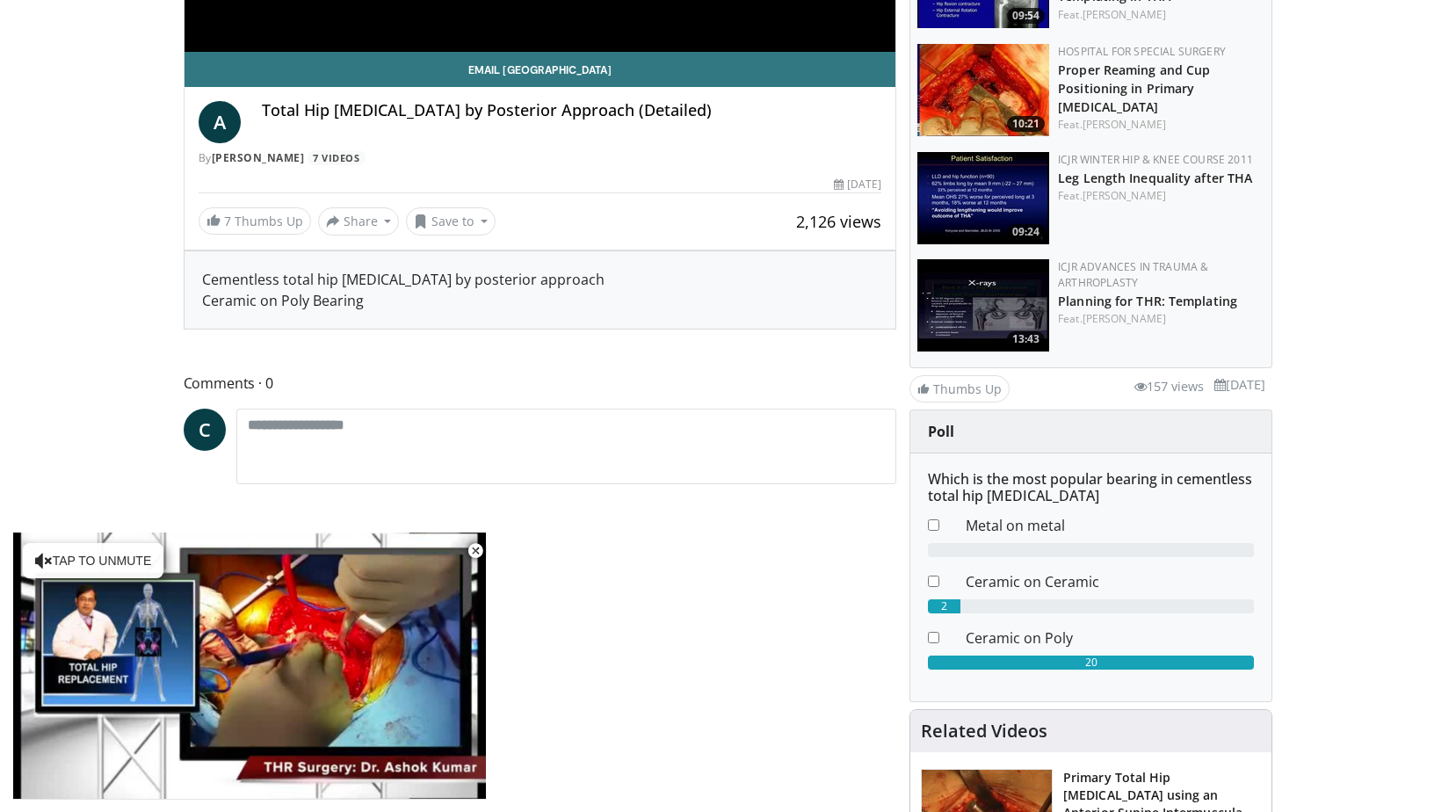
click at [477, 556] on span "Video Player" at bounding box center [475, 551] width 35 height 35
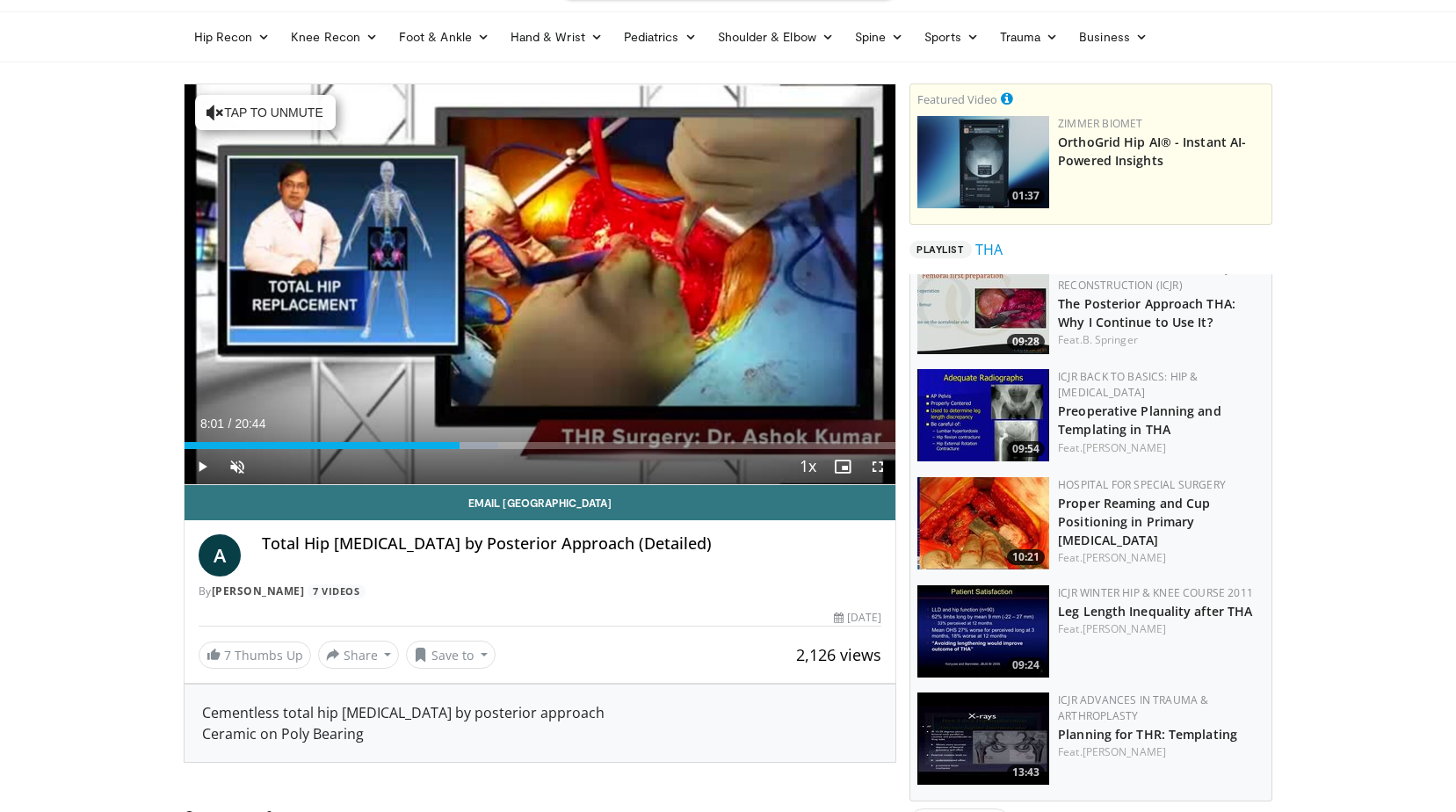
scroll to position [88, 0]
